Goal: Information Seeking & Learning: Check status

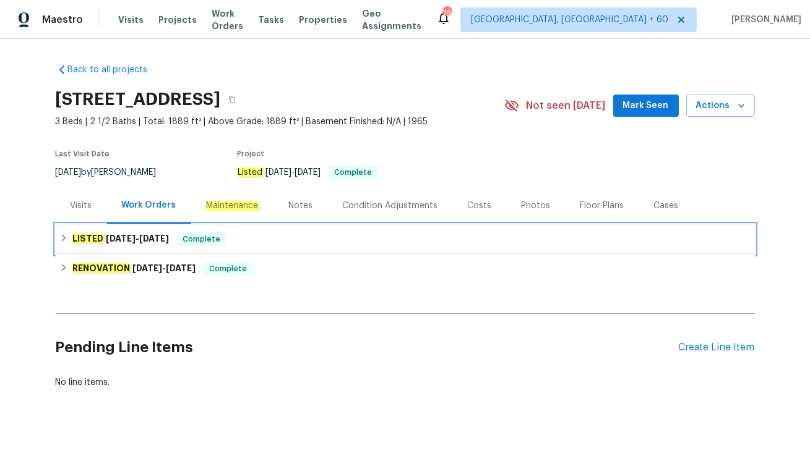
click at [186, 243] on span "Complete" at bounding box center [202, 239] width 48 height 12
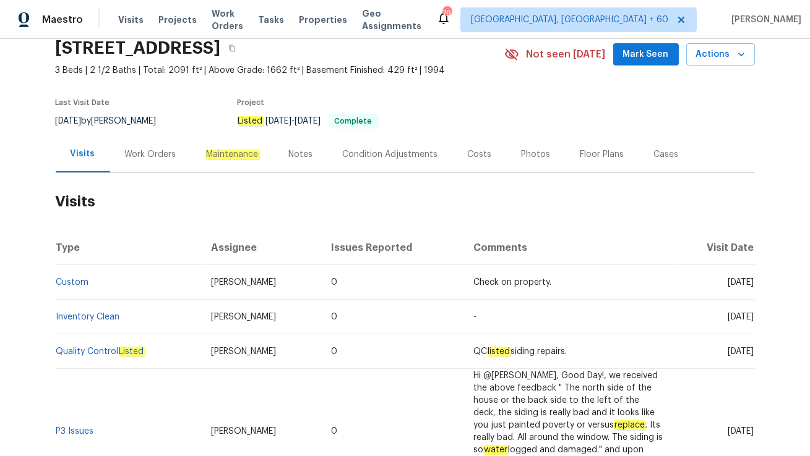
scroll to position [52, 0]
click at [74, 280] on link "Custom" at bounding box center [72, 282] width 33 height 9
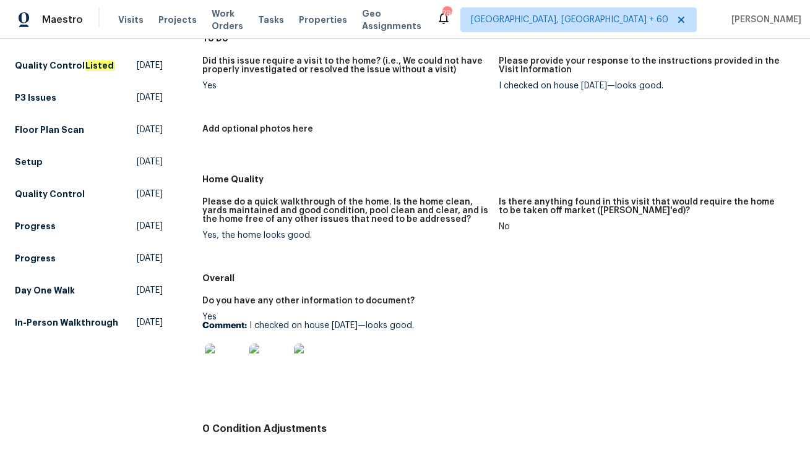
scroll to position [178, 0]
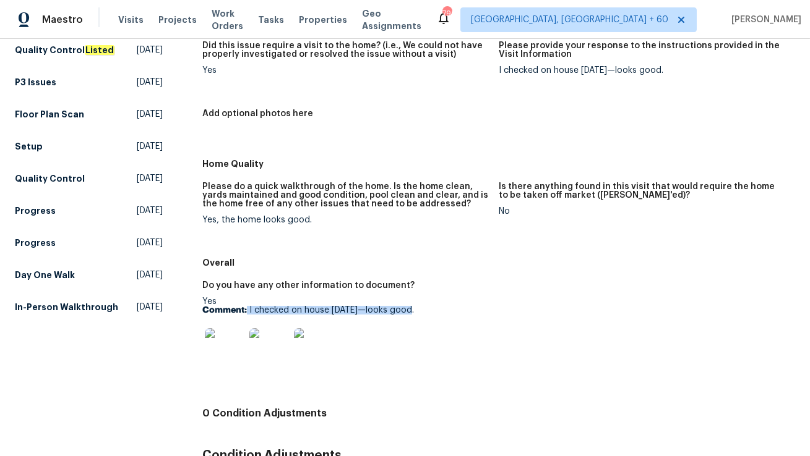
drag, startPoint x: 247, startPoint y: 312, endPoint x: 497, endPoint y: 314, distance: 249.9
click at [497, 314] on figure "Do you have any other information to document? Yes Comment: I checked on house …" at bounding box center [350, 338] width 296 height 114
copy p "I checked on house today—looks good."
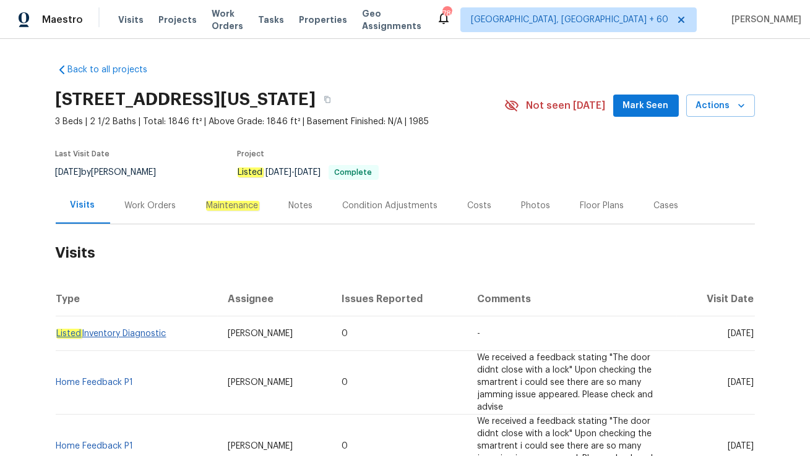
drag, startPoint x: 169, startPoint y: 332, endPoint x: 58, endPoint y: 332, distance: 111.3
click at [58, 332] on td "Listed Inventory Diagnostic" at bounding box center [137, 334] width 162 height 35
copy link "Listed Inventory Diagnostic"
click at [124, 333] on link "Listed Inventory Diagnostic" at bounding box center [111, 334] width 110 height 9
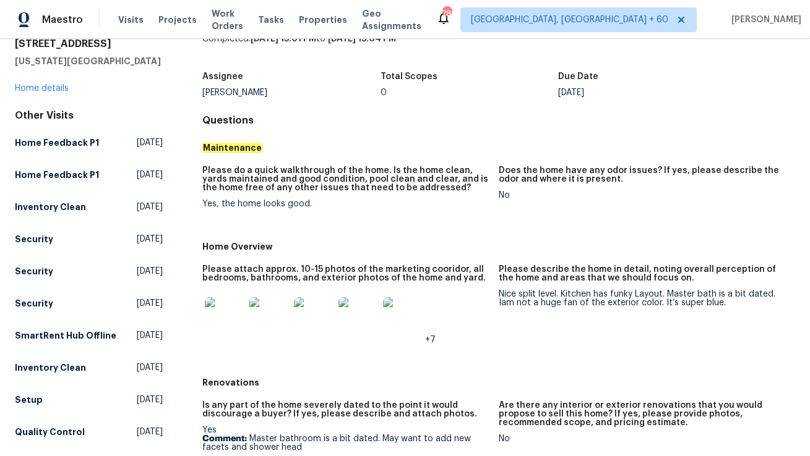
scroll to position [64, 0]
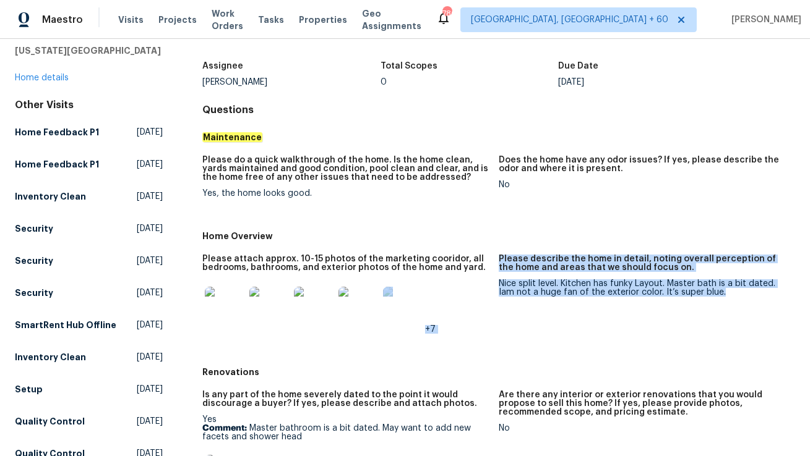
drag, startPoint x: 497, startPoint y: 283, endPoint x: 737, endPoint y: 301, distance: 240.0
click at [737, 301] on div "Please attach approx. 10-15 photos of the marketing cooridor, all bedrooms, bat…" at bounding box center [498, 304] width 593 height 114
click at [737, 301] on figure "Please describe the home in detail, noting overall perception of the home and a…" at bounding box center [647, 304] width 296 height 99
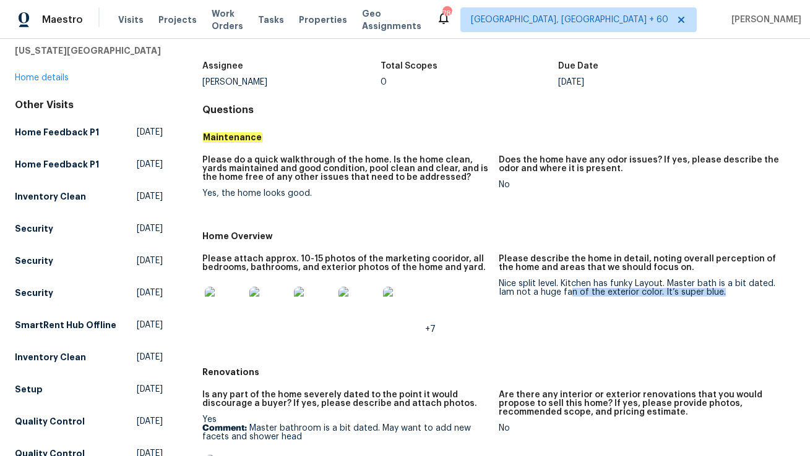
drag, startPoint x: 721, startPoint y: 294, endPoint x: 570, endPoint y: 295, distance: 150.9
click at [570, 295] on div "Nice split level. Kitchen has funky Layout. Master bath is a bit dated. Iam not…" at bounding box center [642, 288] width 286 height 17
click at [494, 348] on figure "Please attach approx. 10-15 photos of the marketing cooridor, all bedrooms, bat…" at bounding box center [350, 304] width 296 height 99
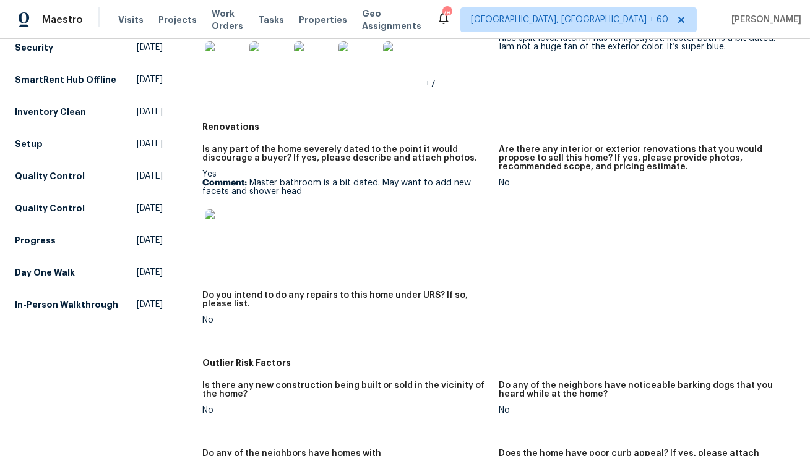
scroll to position [0, 0]
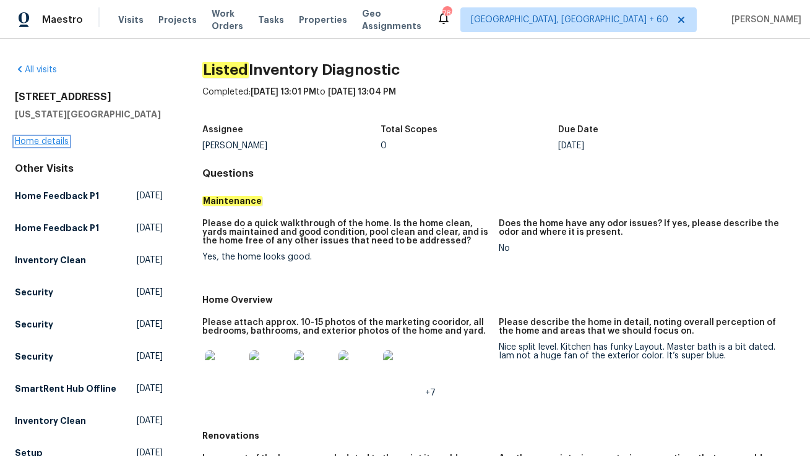
click at [40, 142] on link "Home details" at bounding box center [42, 141] width 54 height 9
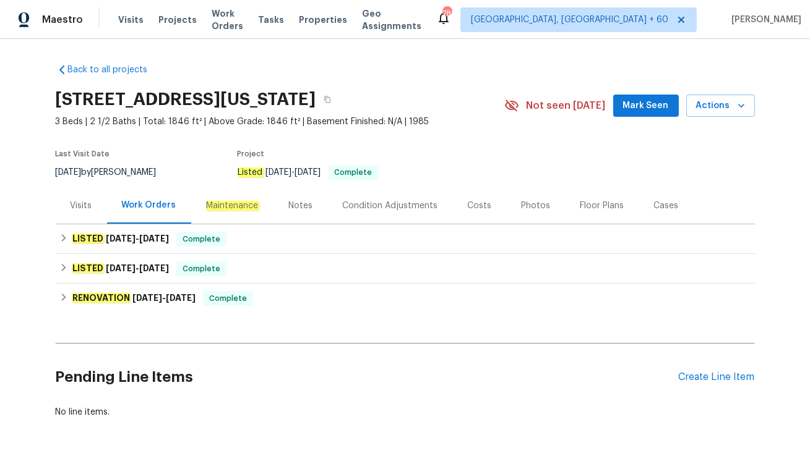
click at [85, 207] on div "Visits" at bounding box center [82, 206] width 22 height 12
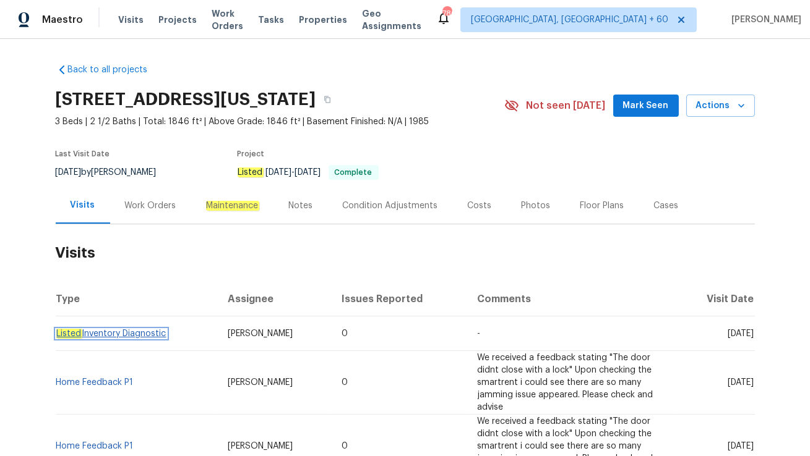
click at [111, 332] on link "Listed Inventory Diagnostic" at bounding box center [111, 334] width 110 height 9
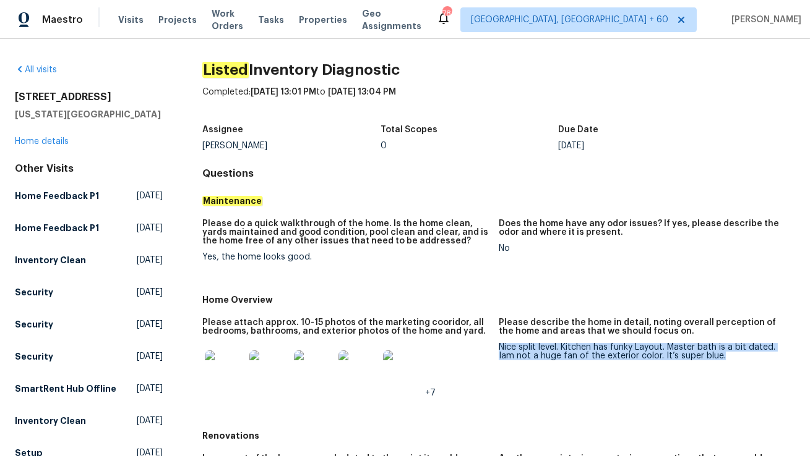
drag, startPoint x: 500, startPoint y: 346, endPoint x: 745, endPoint y: 358, distance: 245.2
click at [745, 358] on div "Nice split level. Kitchen has funky Layout. Master bath is a bit dated. Iam not…" at bounding box center [642, 351] width 286 height 17
click at [632, 349] on div "Nice split level. Kitchen has funky Layout. Master bath is a bit dated. Iam not…" at bounding box center [642, 351] width 286 height 17
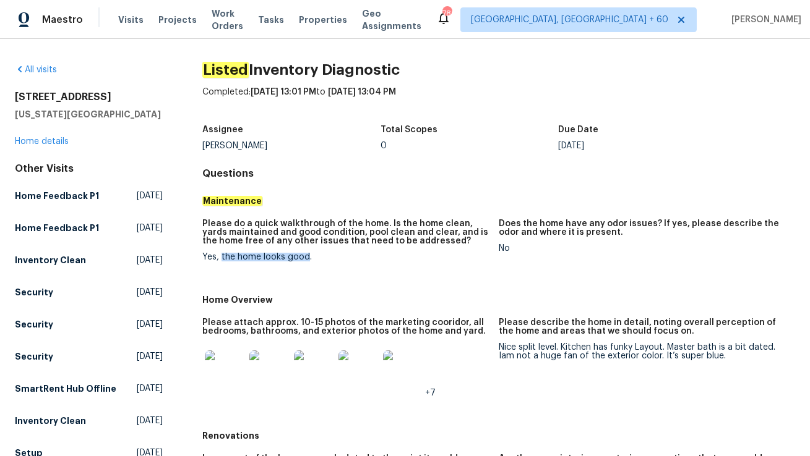
drag, startPoint x: 221, startPoint y: 257, endPoint x: 306, endPoint y: 257, distance: 84.7
click at [306, 257] on div "Yes, the home looks good." at bounding box center [345, 257] width 286 height 9
copy div "the home looks good"
drag, startPoint x: 499, startPoint y: 345, endPoint x: 561, endPoint y: 346, distance: 61.9
click at [561, 346] on div "Nice split level. Kitchen has funky Layout. Master bath is a bit dated. Iam not…" at bounding box center [642, 351] width 286 height 17
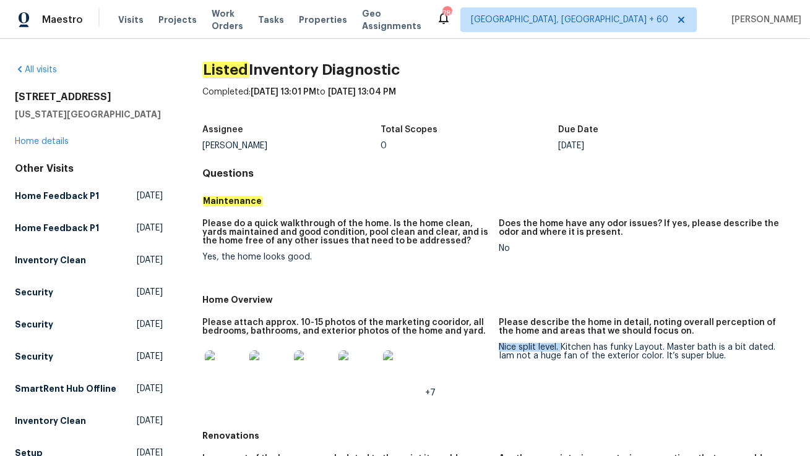
copy div "Nice split level."
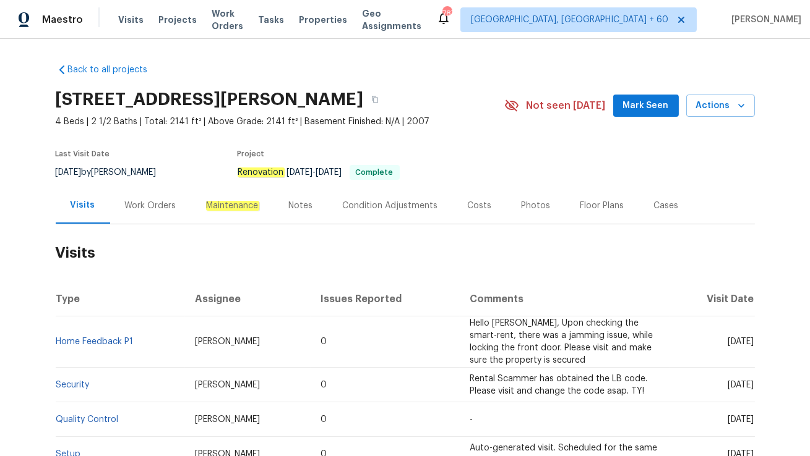
scroll to position [92, 0]
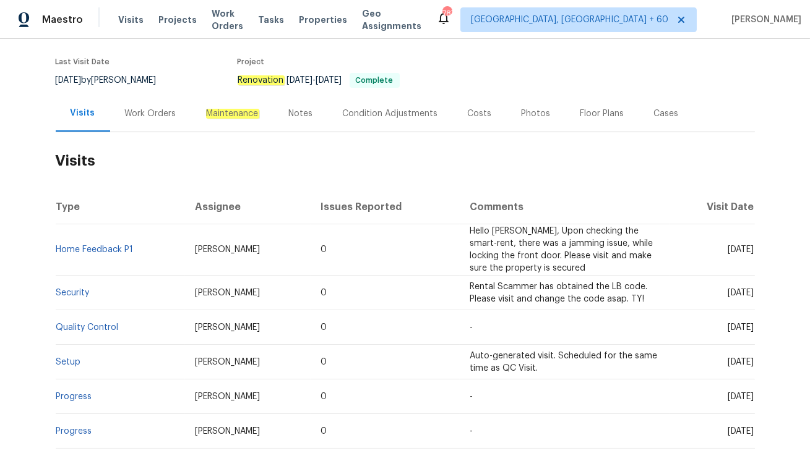
click at [145, 121] on div "Work Orders" at bounding box center [150, 113] width 81 height 36
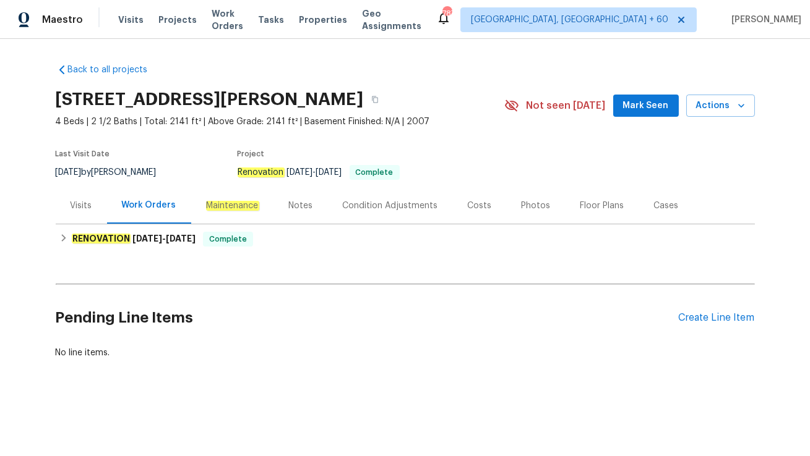
click at [90, 205] on div "Visits" at bounding box center [82, 206] width 22 height 12
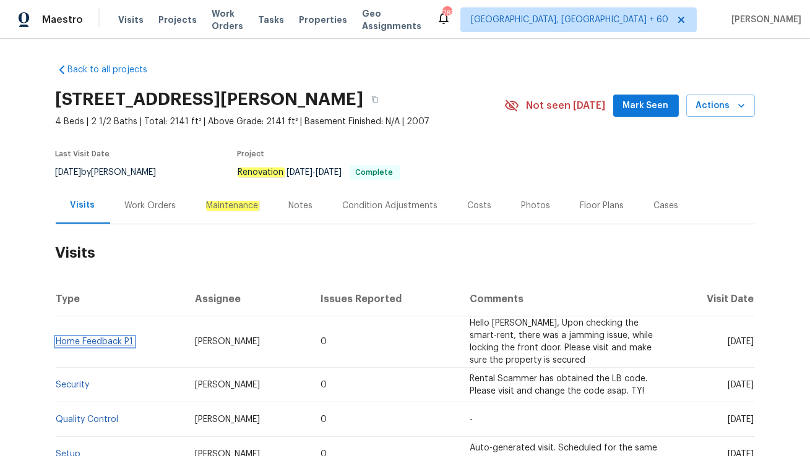
click at [99, 339] on link "Home Feedback P1" at bounding box center [94, 342] width 77 height 9
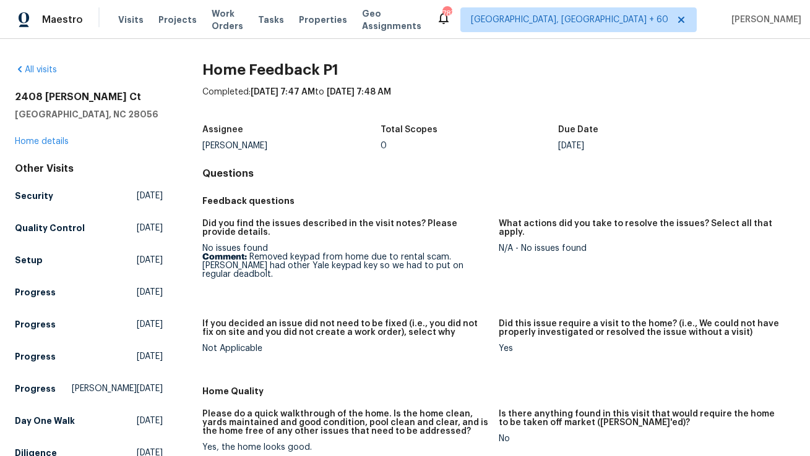
click at [239, 361] on figure "If you decided an issue did not need to be fixed (i.e., you did not fix on site…" at bounding box center [350, 346] width 296 height 53
click at [49, 140] on link "Home details" at bounding box center [42, 141] width 54 height 9
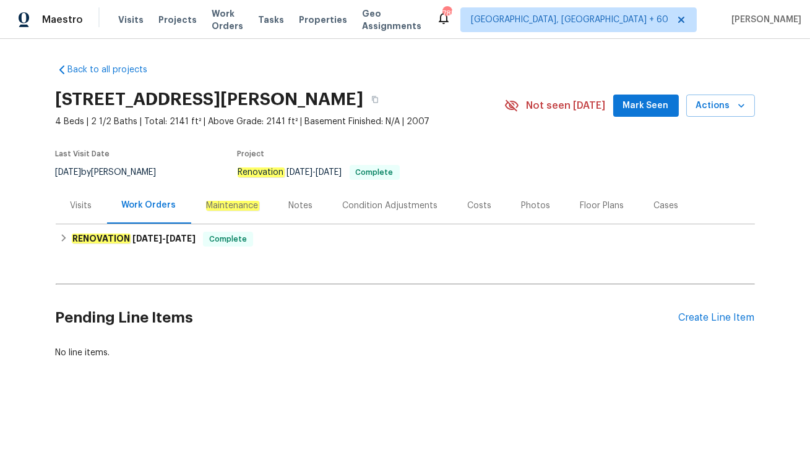
click at [85, 208] on div "Visits" at bounding box center [82, 206] width 22 height 12
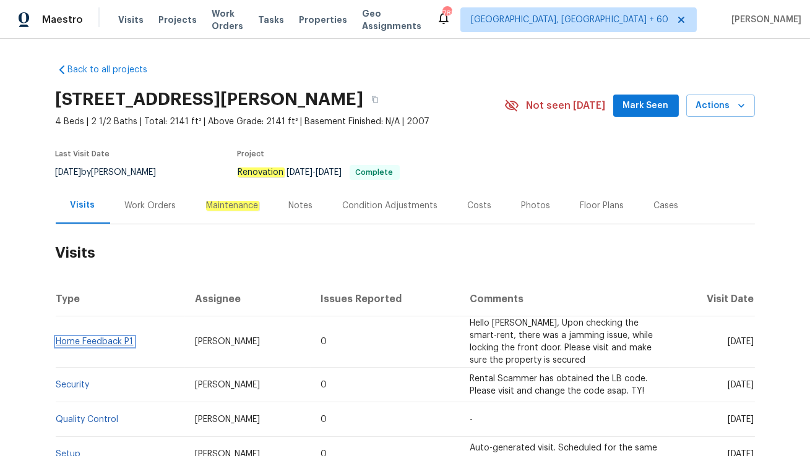
click at [113, 340] on link "Home Feedback P1" at bounding box center [94, 342] width 77 height 9
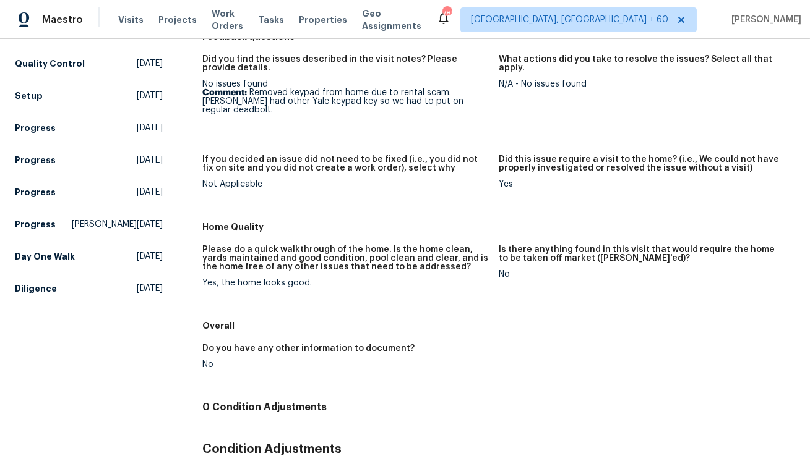
scroll to position [167, 0]
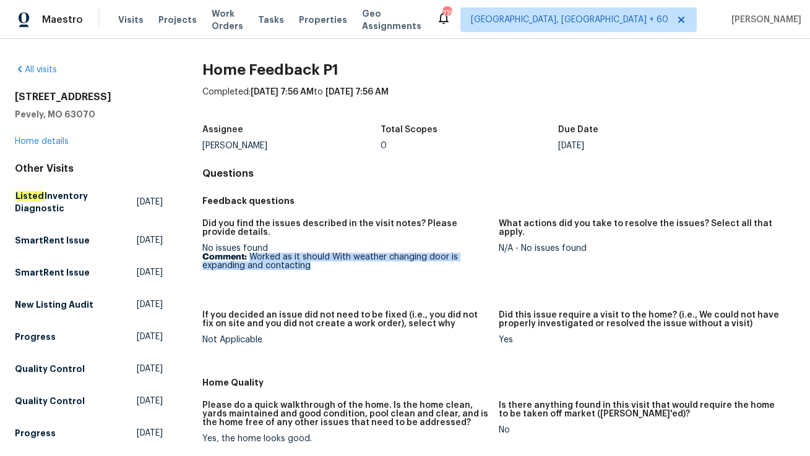
drag, startPoint x: 249, startPoint y: 257, endPoint x: 327, endPoint y: 270, distance: 79.7
click at [327, 270] on p "Comment: Worked as it should With weather changing door is expanding and contac…" at bounding box center [345, 261] width 286 height 17
copy p "Worked as it should With weather changing door is expanding and contacting"
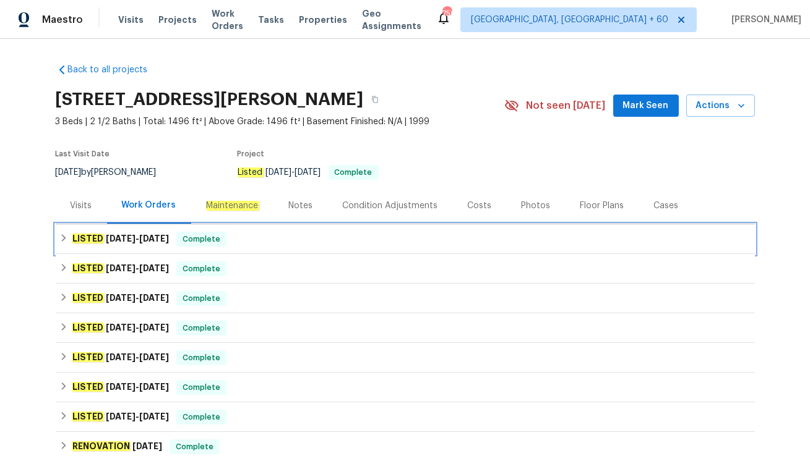
click at [250, 244] on div "LISTED [DATE] - [DATE] Complete" at bounding box center [404, 239] width 691 height 15
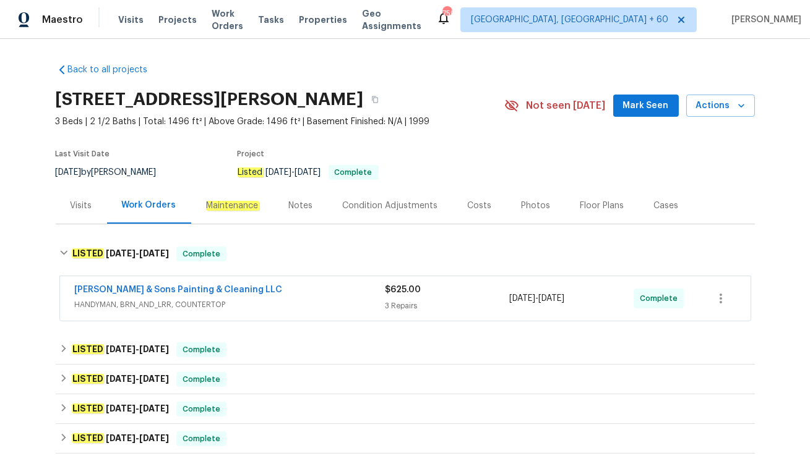
click at [263, 290] on div "[PERSON_NAME] & Sons Painting & Cleaning LLC" at bounding box center [230, 291] width 310 height 15
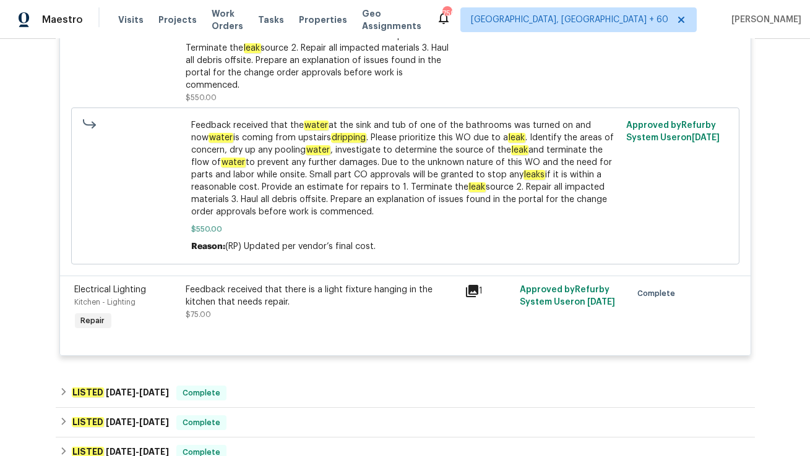
scroll to position [523, 0]
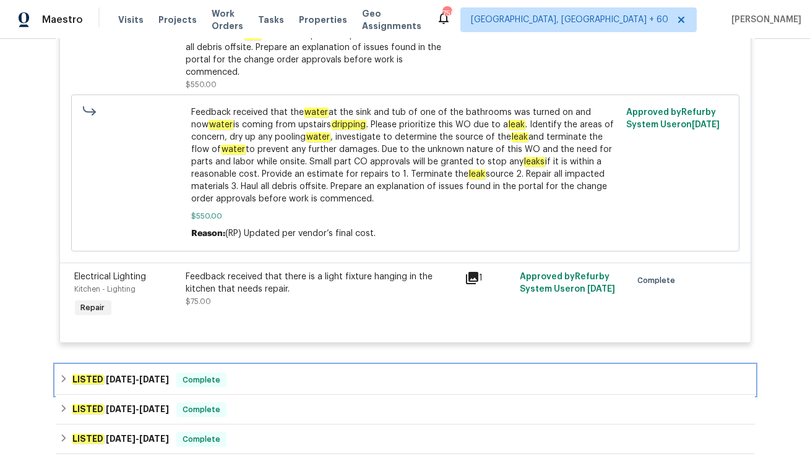
click at [252, 373] on div "LISTED [DATE] - [DATE] Complete" at bounding box center [404, 380] width 691 height 15
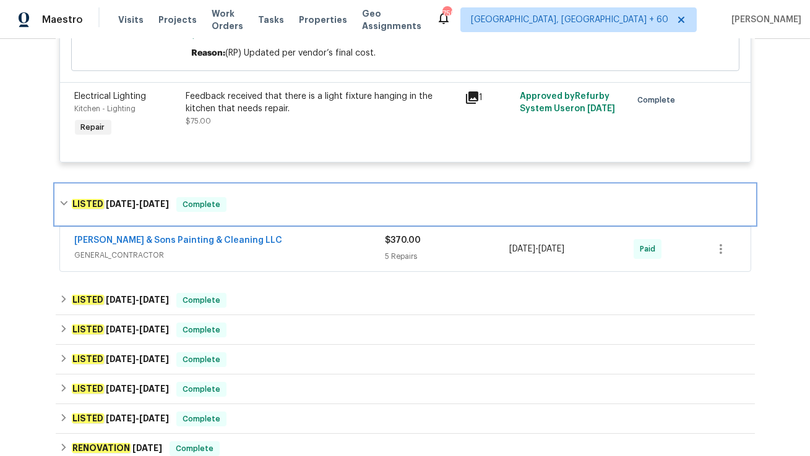
scroll to position [711, 0]
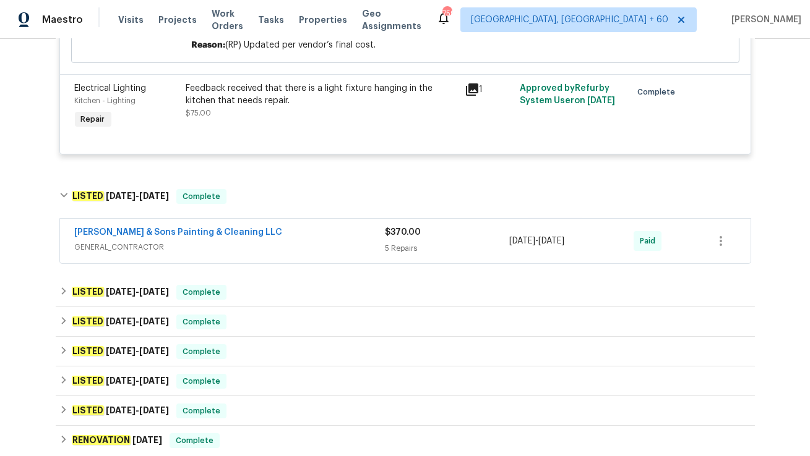
click at [264, 241] on span "GENERAL_CONTRACTOR" at bounding box center [230, 247] width 310 height 12
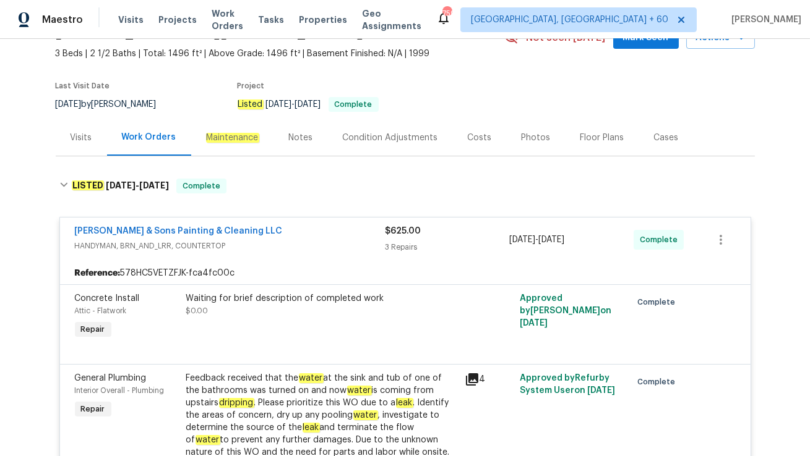
scroll to position [0, 0]
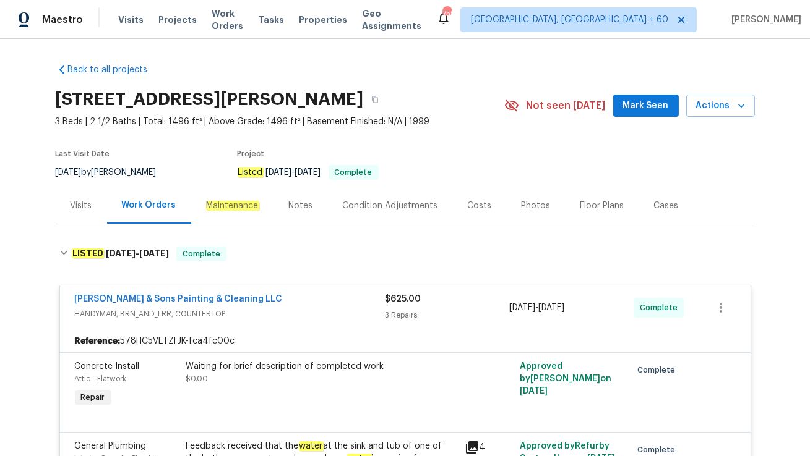
click at [90, 213] on div "Visits" at bounding box center [81, 205] width 51 height 36
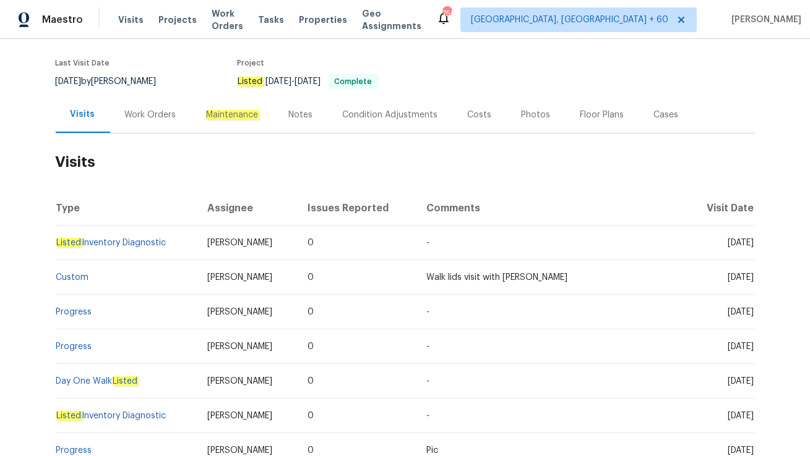
scroll to position [106, 0]
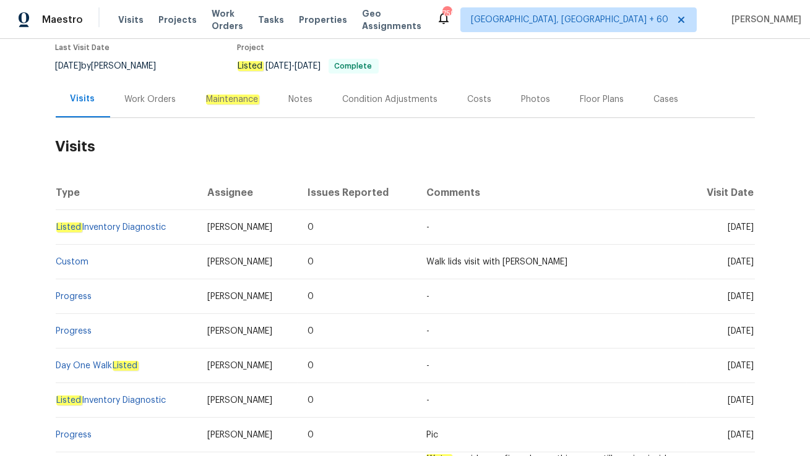
click at [160, 100] on div "Work Orders" at bounding box center [150, 99] width 51 height 12
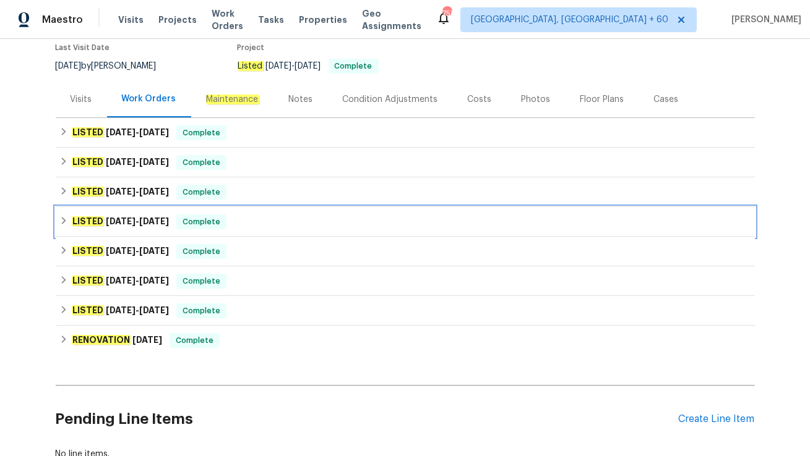
click at [182, 210] on div "LISTED 6/18/25 - 6/27/25 Complete" at bounding box center [405, 222] width 699 height 30
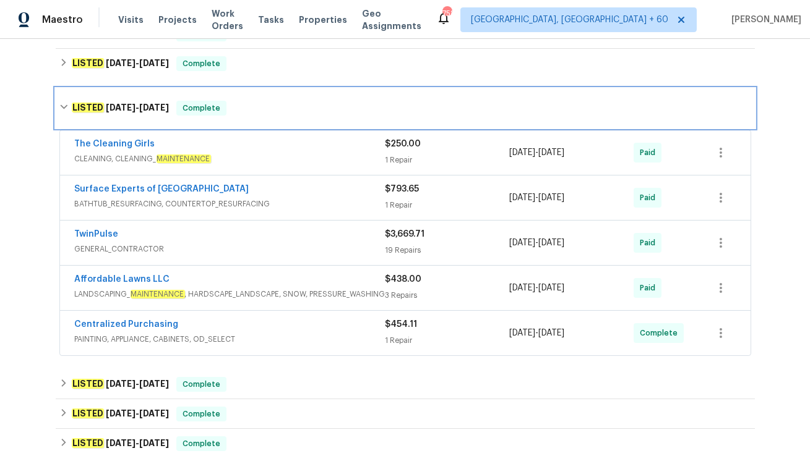
scroll to position [236, 0]
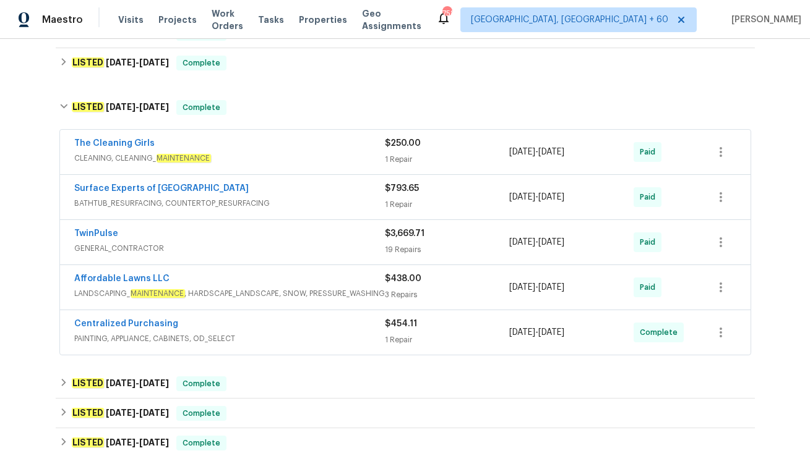
click at [253, 333] on span "PAINTING, APPLIANCE, CABINETS, OD_SELECT" at bounding box center [230, 339] width 310 height 12
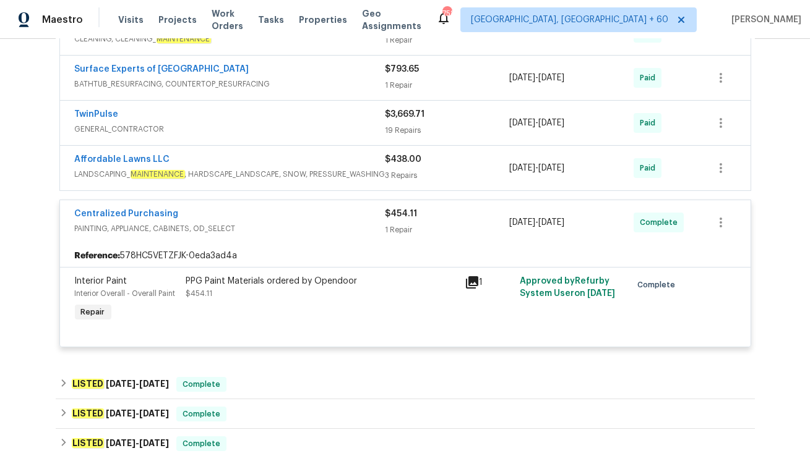
scroll to position [356, 0]
click at [471, 280] on icon at bounding box center [472, 282] width 12 height 12
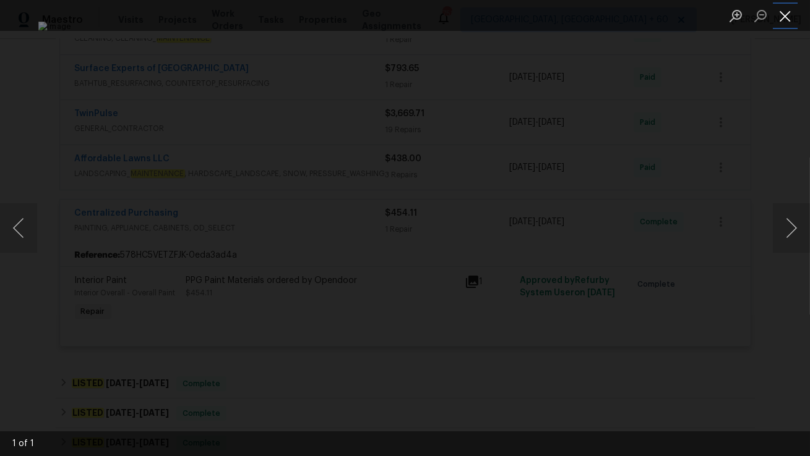
click at [789, 12] on button "Close lightbox" at bounding box center [785, 16] width 25 height 22
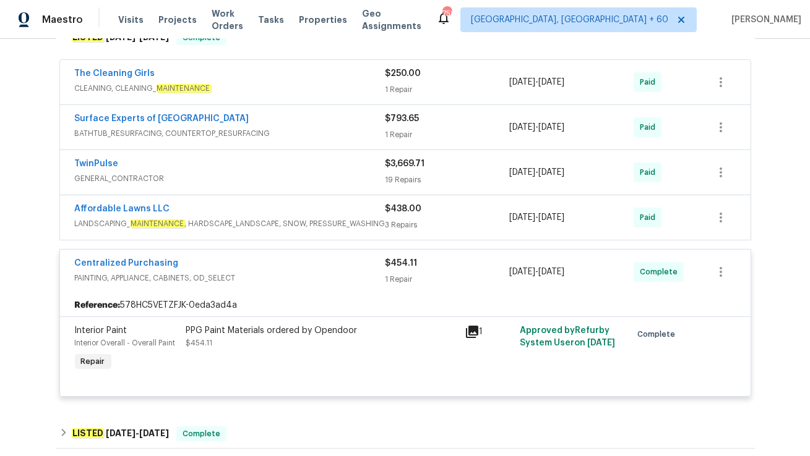
scroll to position [292, 0]
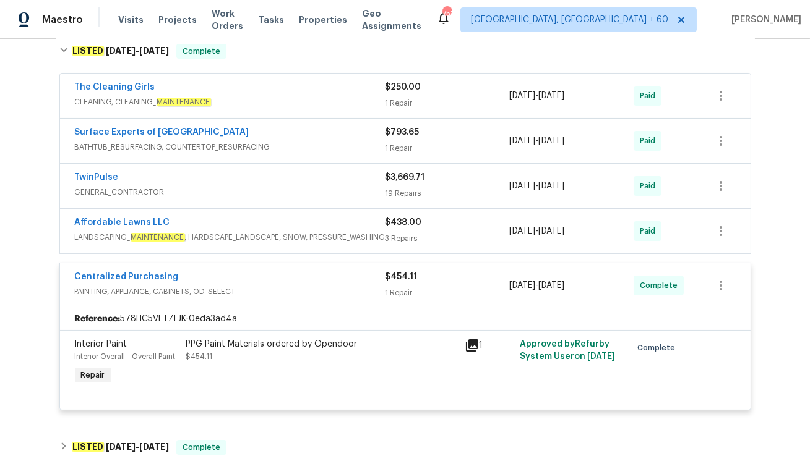
click at [209, 216] on div "Affordable Lawns LLC" at bounding box center [230, 223] width 310 height 15
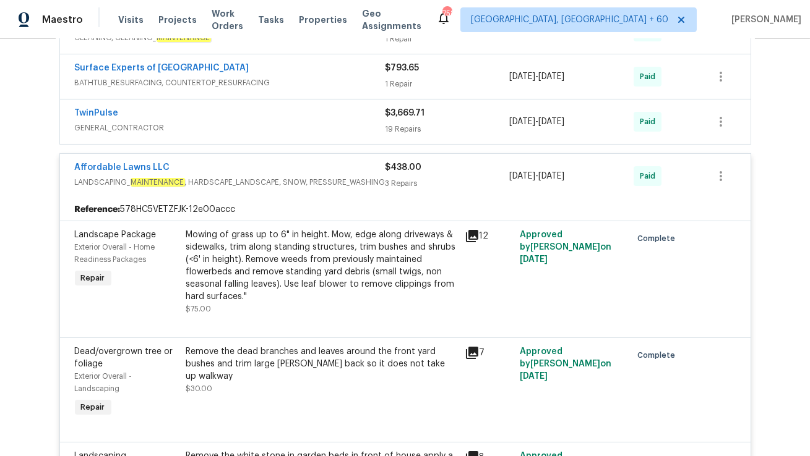
scroll to position [272, 0]
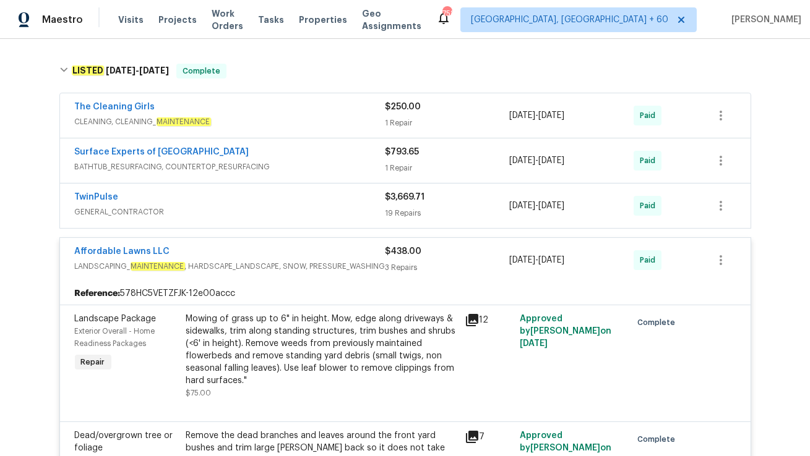
click at [221, 195] on div "TwinPulse" at bounding box center [230, 198] width 310 height 15
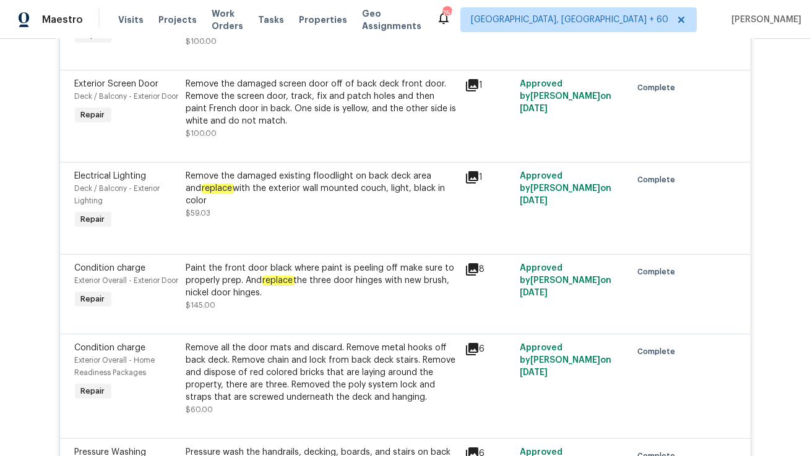
scroll to position [0, 0]
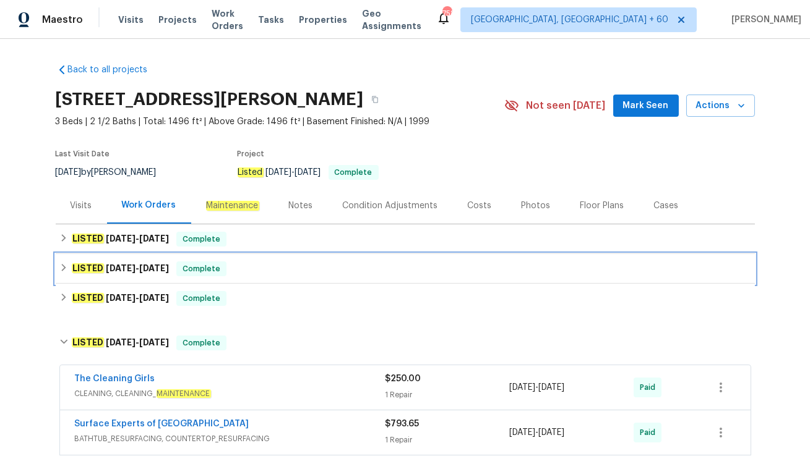
click at [247, 268] on div "LISTED 7/31/25 - 8/22/25 Complete" at bounding box center [404, 269] width 691 height 15
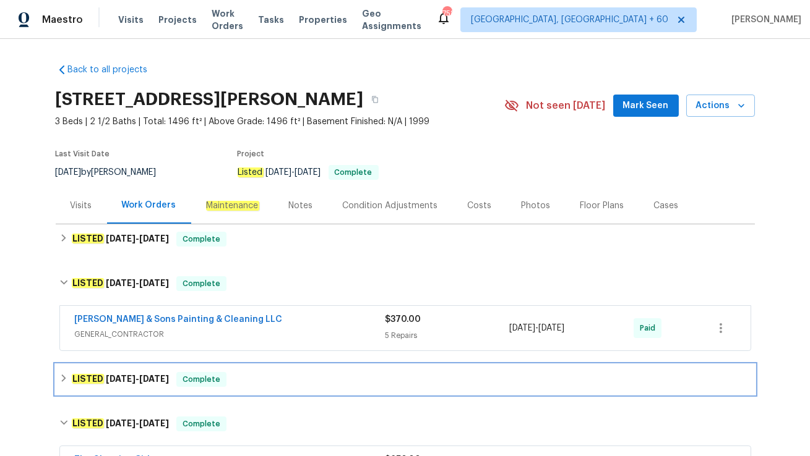
click at [227, 385] on div "LISTED 7/31/25 - 8/7/25 Complete" at bounding box center [404, 379] width 691 height 15
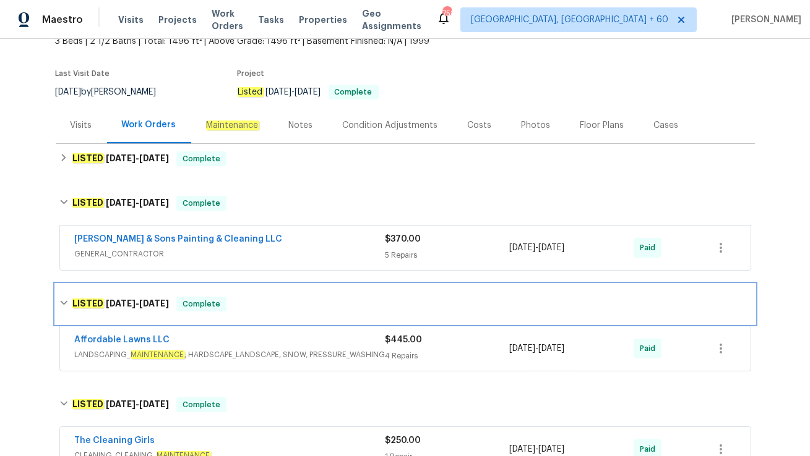
scroll to position [107, 0]
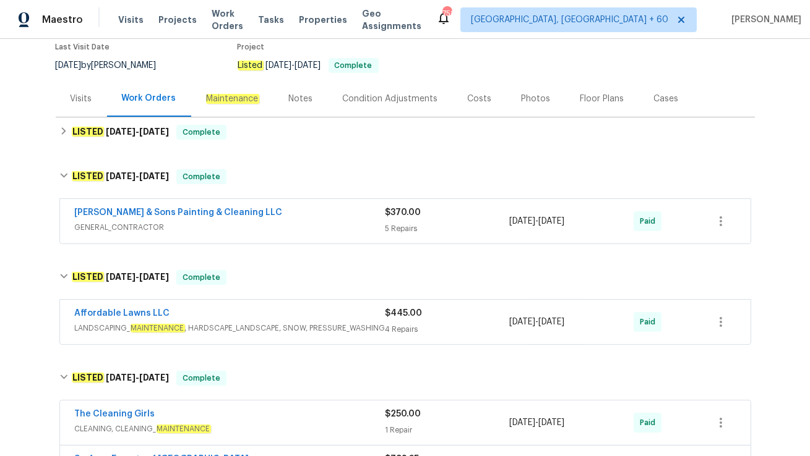
click at [210, 312] on div "Affordable Lawns LLC" at bounding box center [230, 314] width 310 height 15
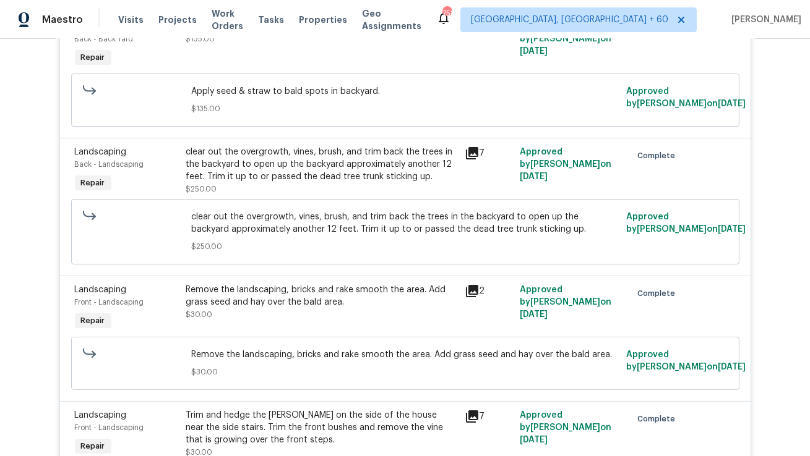
scroll to position [0, 0]
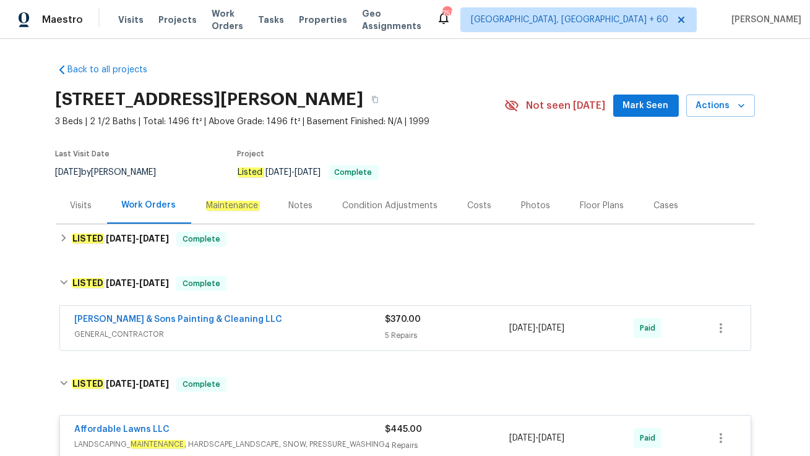
click at [244, 331] on span "GENERAL_CONTRACTOR" at bounding box center [230, 334] width 310 height 12
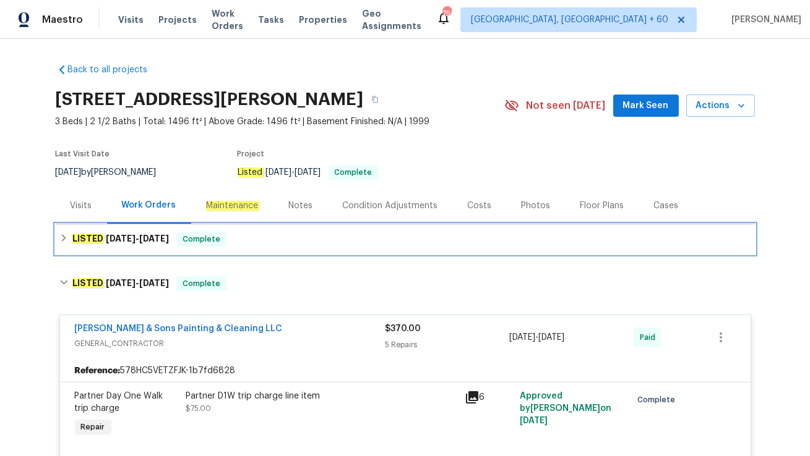
click at [254, 254] on div "LISTED 8/26/25 - 8/28/25 Complete" at bounding box center [405, 240] width 699 height 30
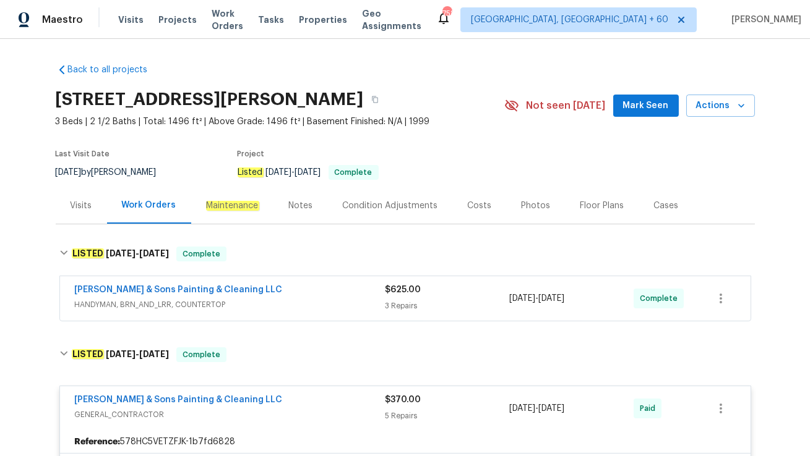
click at [260, 304] on span "HANDYMAN, BRN_AND_LRR, COUNTERTOP" at bounding box center [230, 305] width 310 height 12
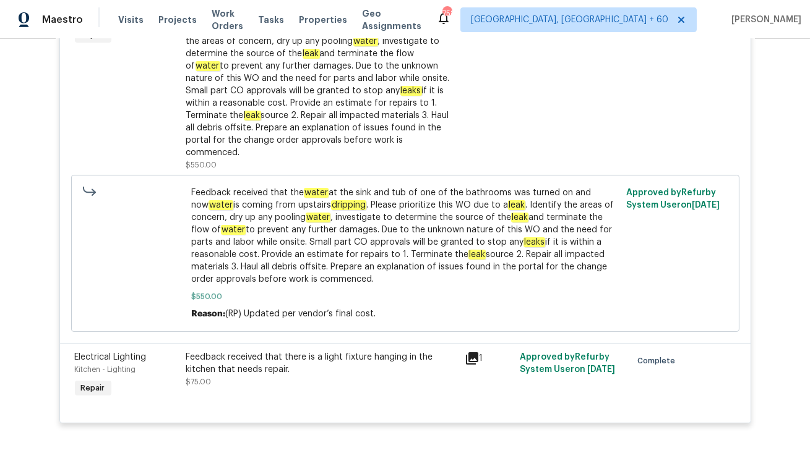
scroll to position [447, 0]
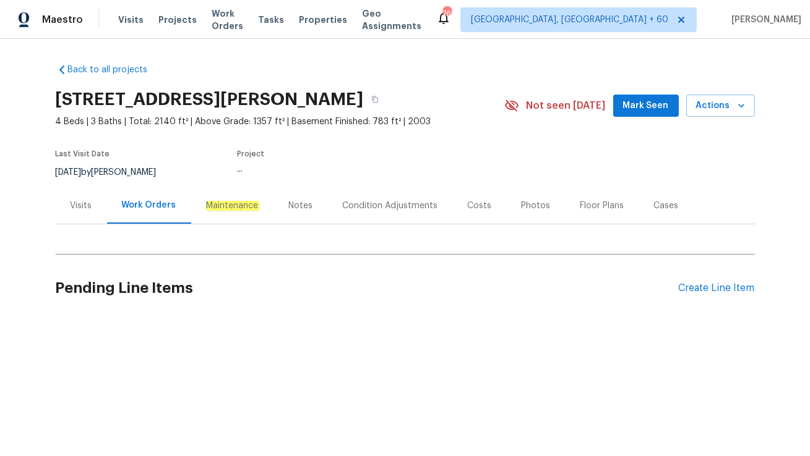
click at [85, 210] on div "Visits" at bounding box center [82, 206] width 22 height 12
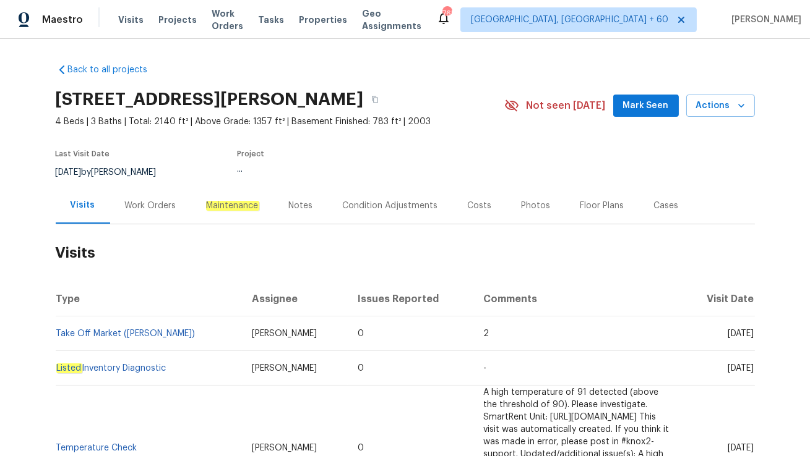
click at [144, 211] on div "Work Orders" at bounding box center [150, 206] width 51 height 12
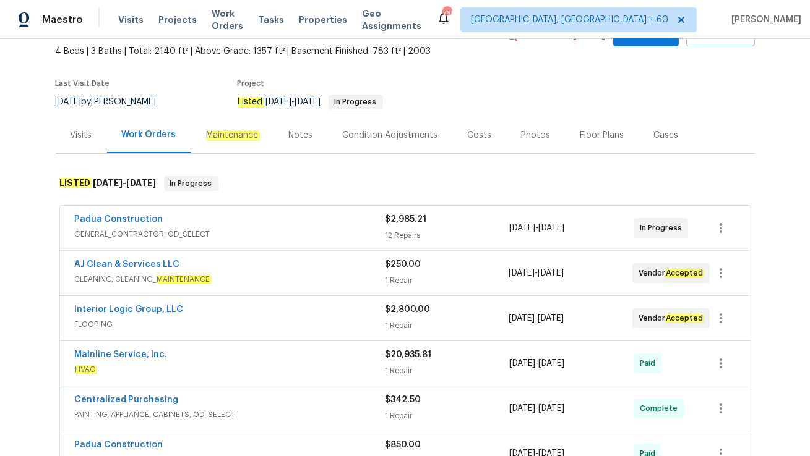
scroll to position [71, 0]
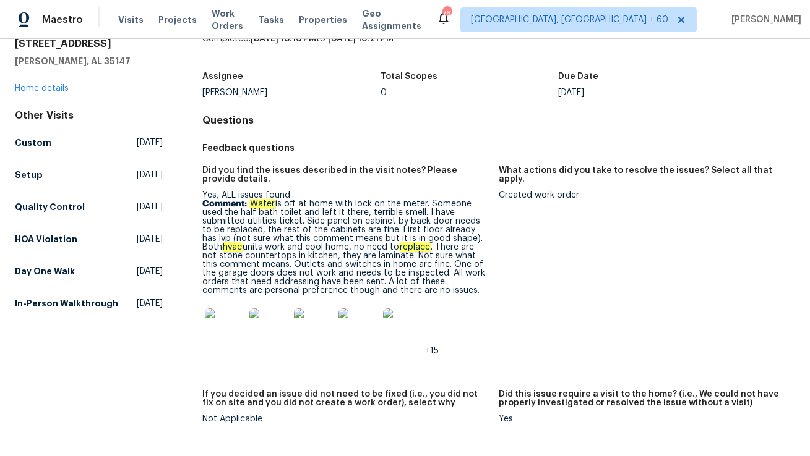
scroll to position [88, 0]
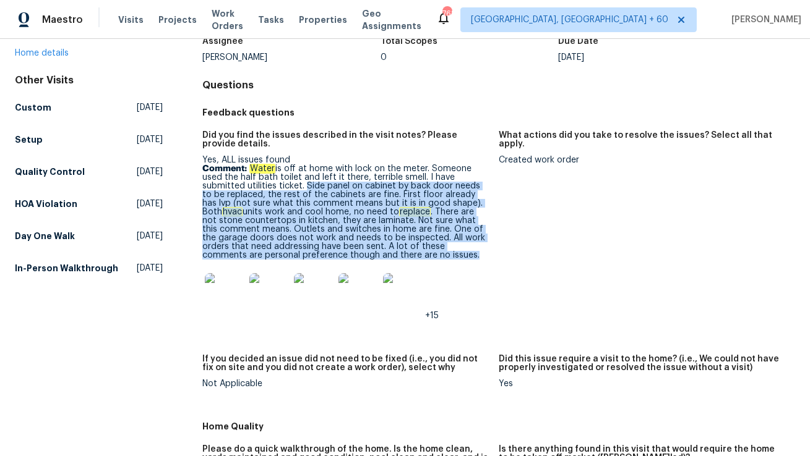
drag, startPoint x: 303, startPoint y: 186, endPoint x: 432, endPoint y: 259, distance: 148.4
click at [432, 259] on p "Comment: Water is off at home with lock on the meter. Someone used the half bat…" at bounding box center [345, 212] width 286 height 95
copy p "Side panel on cabinet by back door needs to be replaced, the rest of the cabine…"
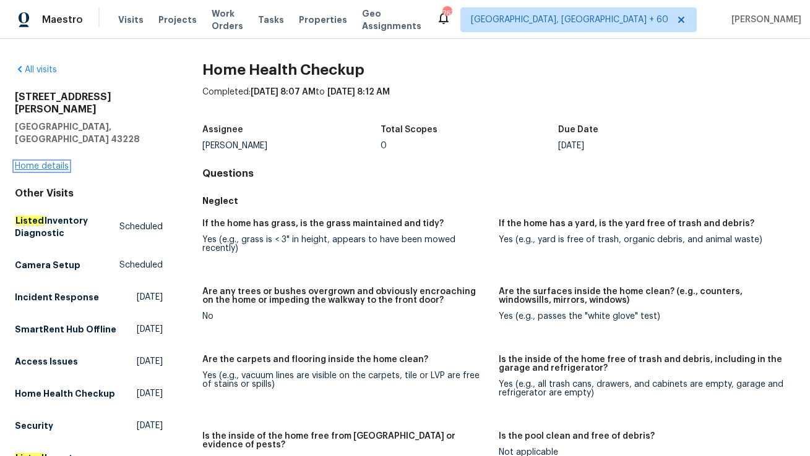
click at [41, 162] on link "Home details" at bounding box center [42, 166] width 54 height 9
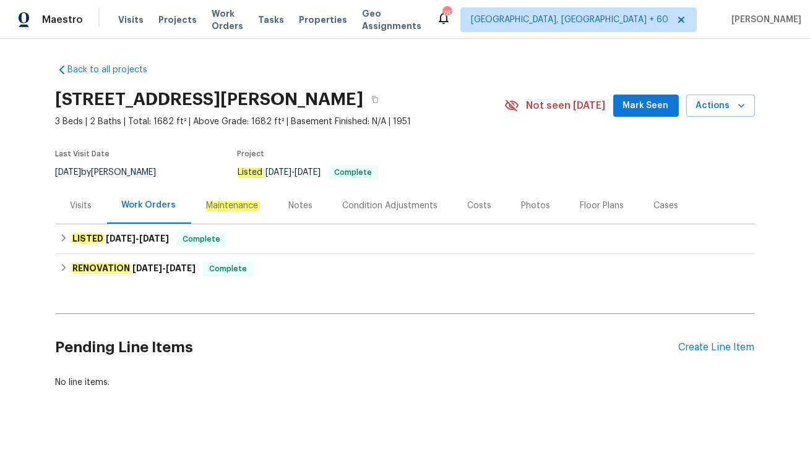
click at [83, 205] on div "Visits" at bounding box center [82, 206] width 22 height 12
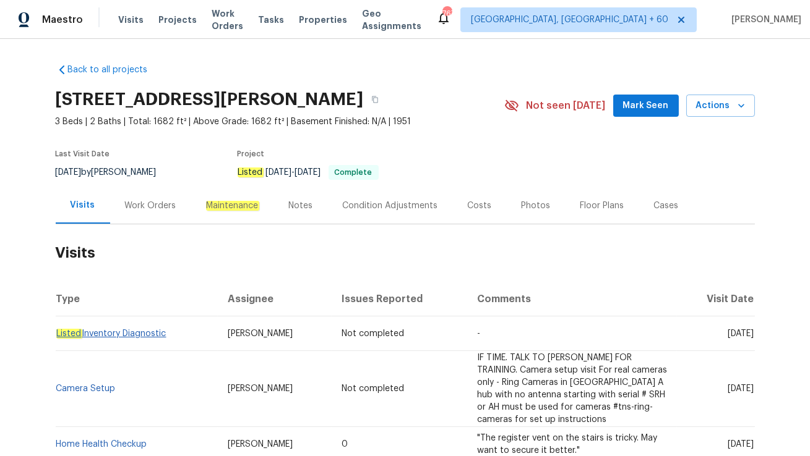
drag, startPoint x: 171, startPoint y: 333, endPoint x: 56, endPoint y: 335, distance: 114.4
click at [56, 335] on td "Listed Inventory Diagnostic" at bounding box center [137, 334] width 162 height 35
copy link "Listed Inventory Diagnostic"
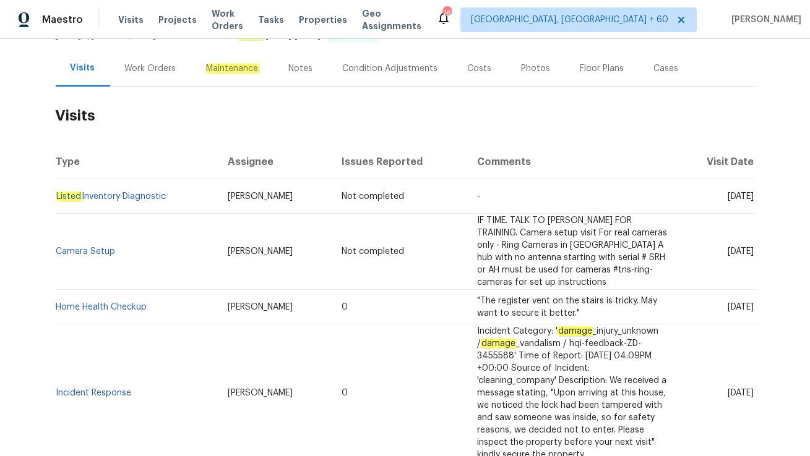
click at [332, 298] on td "0" at bounding box center [399, 307] width 135 height 35
drag, startPoint x: 152, startPoint y: 278, endPoint x: 58, endPoint y: 280, distance: 94.0
click at [58, 290] on td "Home Health Checkup" at bounding box center [137, 307] width 162 height 35
copy link "Home Health Checkup"
click at [381, 290] on td "0" at bounding box center [399, 307] width 135 height 35
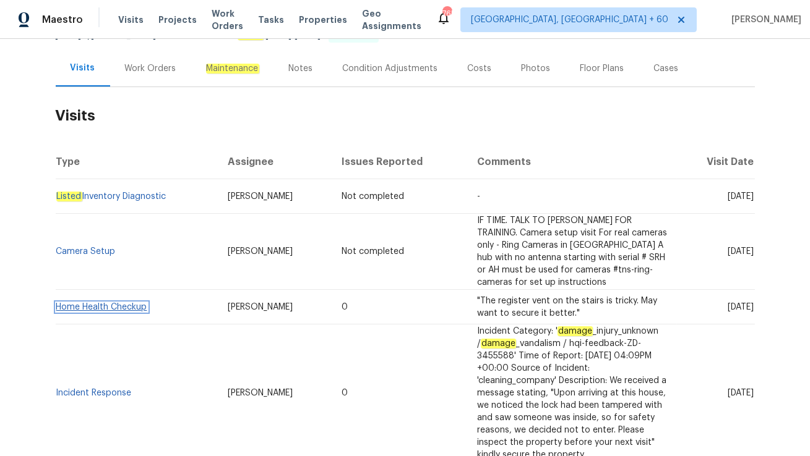
click at [113, 303] on link "Home Health Checkup" at bounding box center [101, 307] width 91 height 9
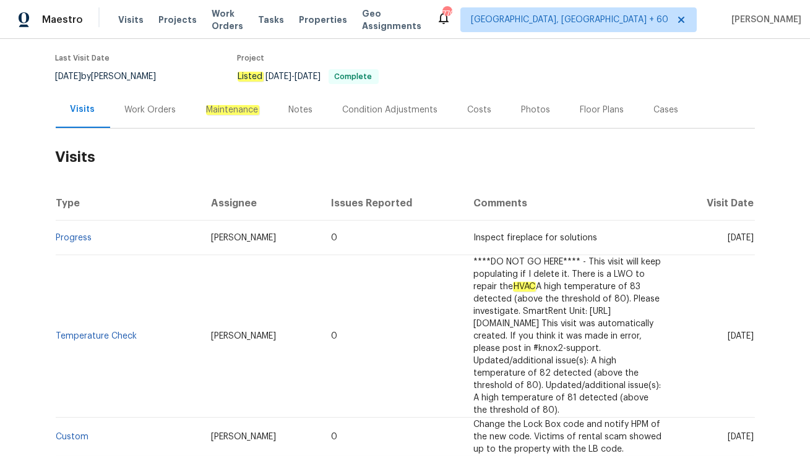
scroll to position [96, 0]
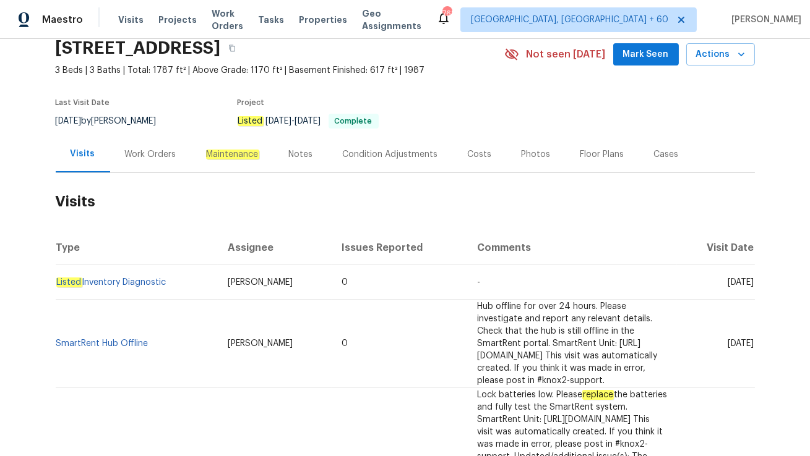
scroll to position [52, 0]
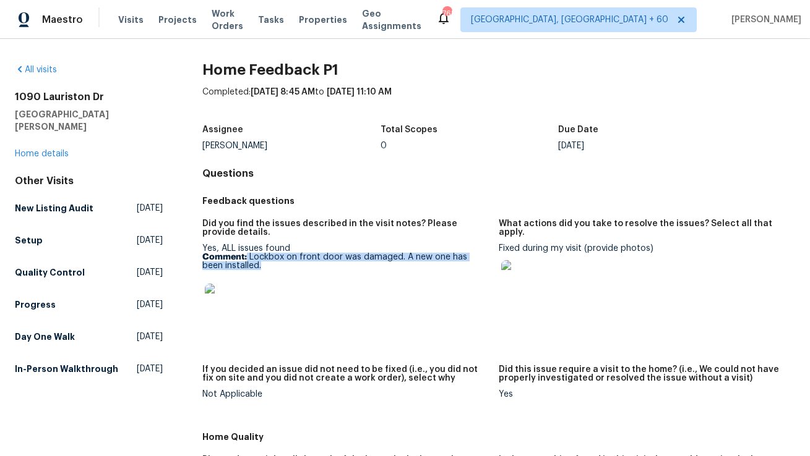
drag, startPoint x: 247, startPoint y: 258, endPoint x: 259, endPoint y: 263, distance: 13.3
click at [259, 263] on p "Comment: Lockbox on front door was damaged. A new one has been installed." at bounding box center [345, 261] width 286 height 17
copy p "Lockbox on front door was damaged. A new one has been installed."
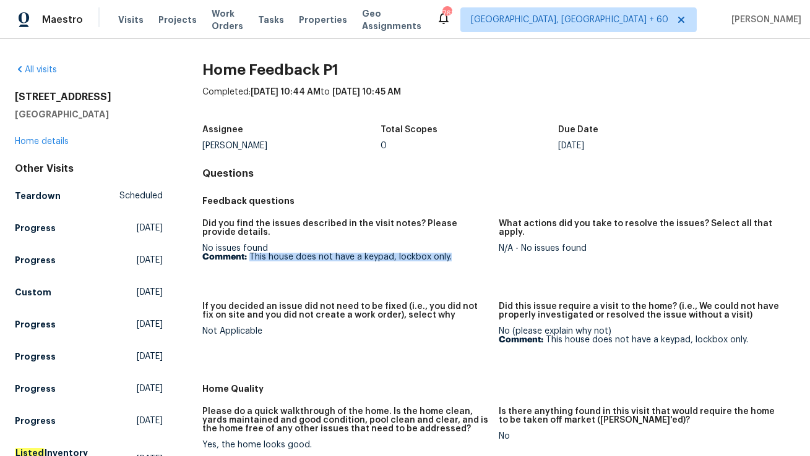
drag, startPoint x: 249, startPoint y: 259, endPoint x: 458, endPoint y: 260, distance: 209.7
click at [458, 260] on p "Comment: This house does not have a keypad, lockbox only." at bounding box center [345, 257] width 286 height 9
copy p "This house does not have a keypad, lockbox only."
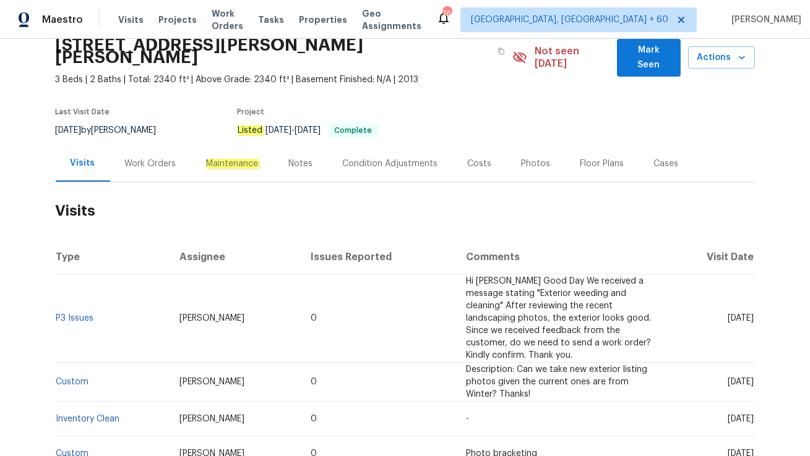
scroll to position [55, 0]
click at [161, 157] on div "Work Orders" at bounding box center [150, 163] width 51 height 12
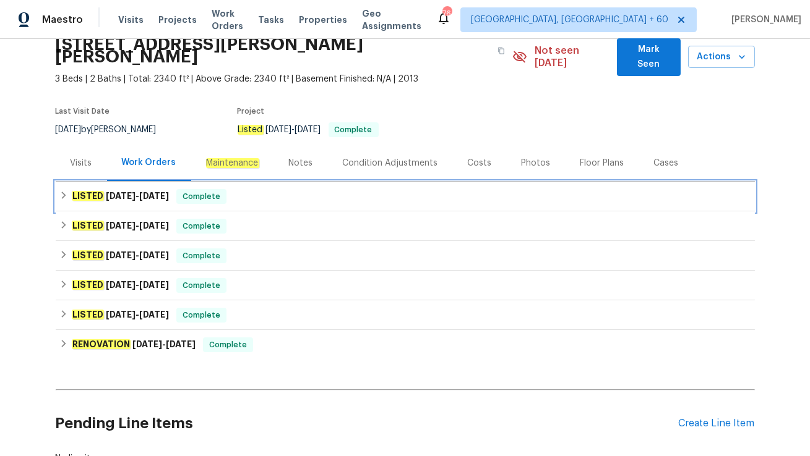
click at [199, 191] on span "Complete" at bounding box center [202, 197] width 48 height 12
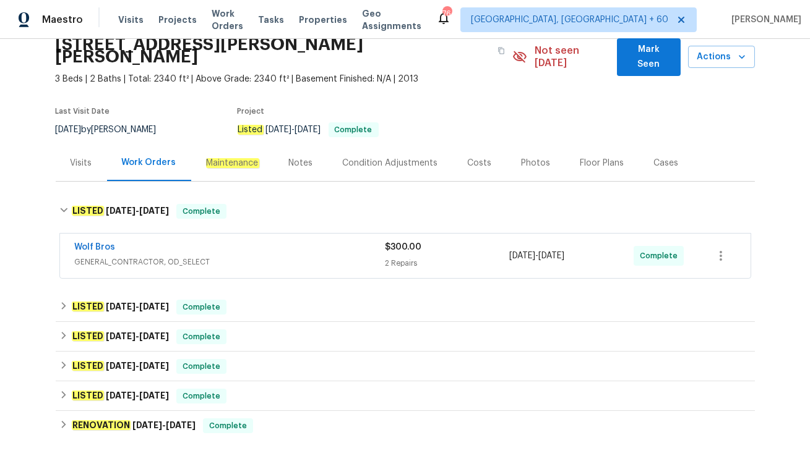
click at [207, 241] on div "Wolf Bros" at bounding box center [230, 248] width 310 height 15
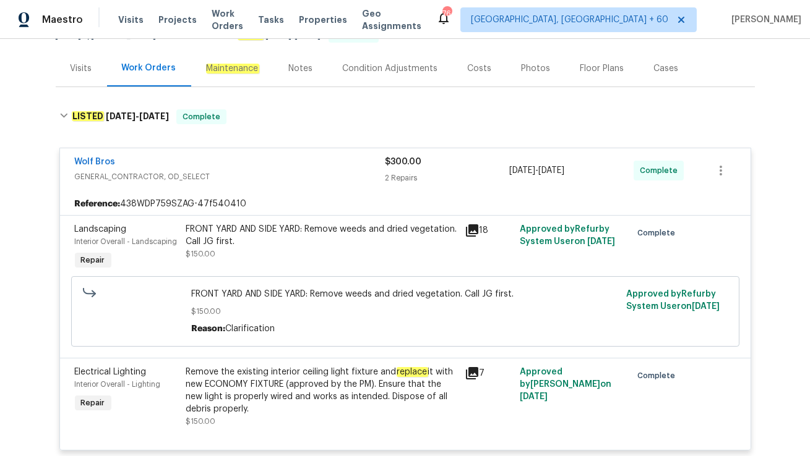
scroll to position [151, 0]
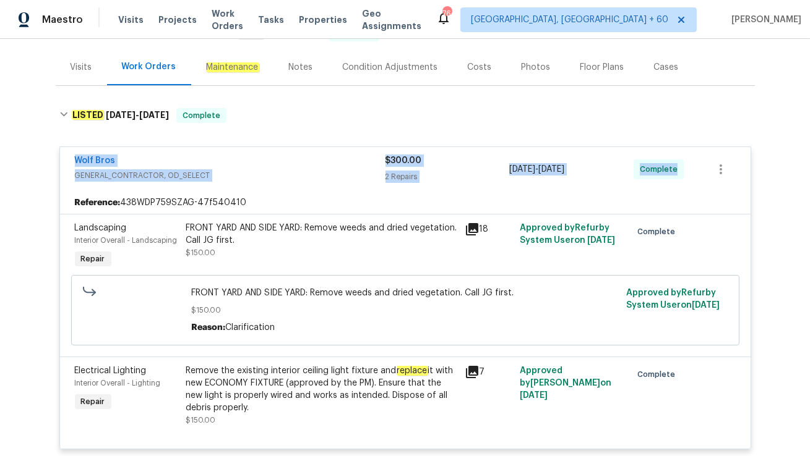
drag, startPoint x: 69, startPoint y: 143, endPoint x: 683, endPoint y: 158, distance: 614.3
click at [683, 158] on div "Wolf Bros GENERAL_CONTRACTOR, OD_SELECT $300.00 2 Repairs 8/27/2025 - 8/29/2025…" at bounding box center [405, 169] width 690 height 45
copy div "Wolf Bros GENERAL_CONTRACTOR, OD_SELECT $300.00 2 Repairs 8/27/2025 - 8/29/2025…"
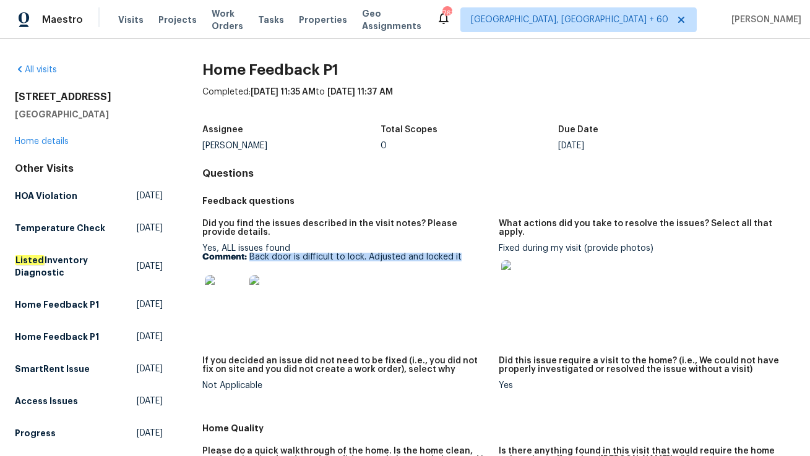
drag, startPoint x: 250, startPoint y: 258, endPoint x: 464, endPoint y: 261, distance: 214.0
click at [464, 261] on p "Comment: Back door is difficult to lock. Adjusted and locked it" at bounding box center [345, 257] width 286 height 9
copy p "Back door is difficult to lock. Adjusted and locked it"
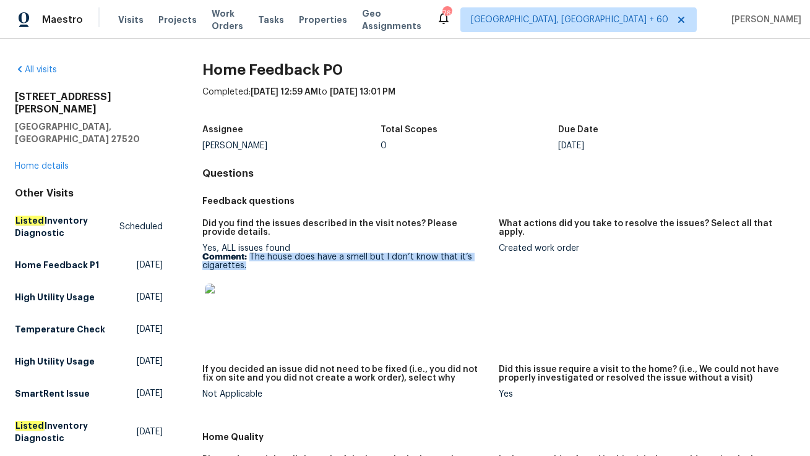
drag, startPoint x: 249, startPoint y: 257, endPoint x: 278, endPoint y: 266, distance: 30.5
click at [278, 266] on p "Comment: The house does have a smell but I don’t know that it’s cigarettes." at bounding box center [345, 261] width 286 height 17
copy p "The house does have a smell but I don’t know that it’s cigarettes."
click at [48, 162] on link "Home details" at bounding box center [42, 166] width 54 height 9
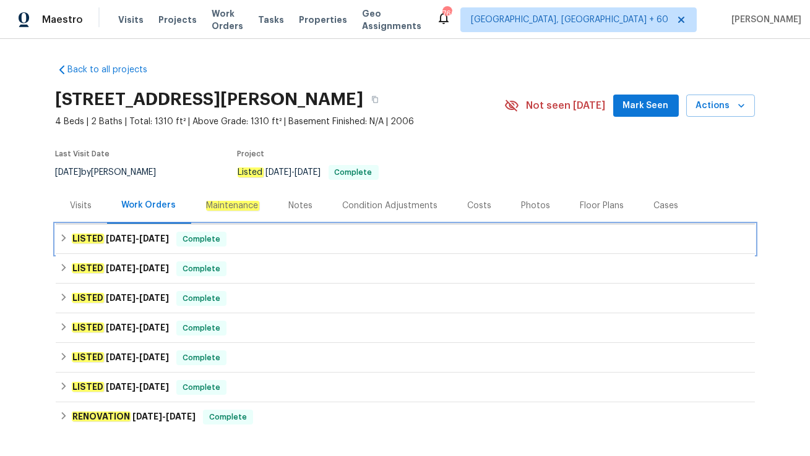
click at [236, 238] on div "LISTED 8/20/25 - 8/26/25 Complete" at bounding box center [404, 239] width 691 height 15
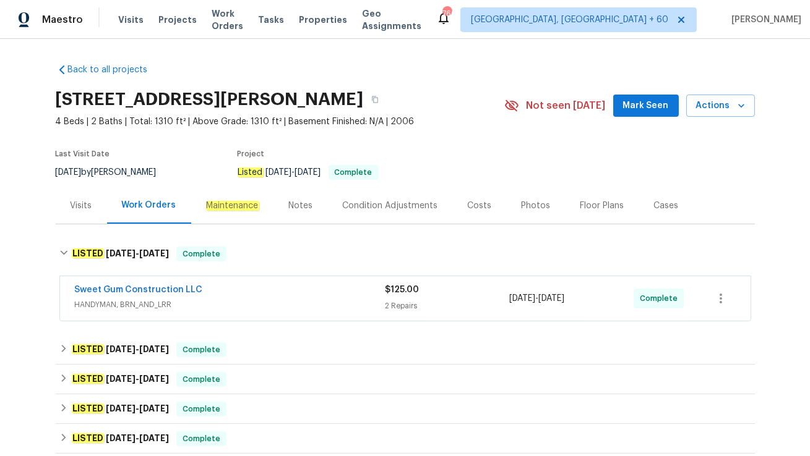
click at [236, 303] on span "HANDYMAN, BRN_AND_LRR" at bounding box center [230, 305] width 310 height 12
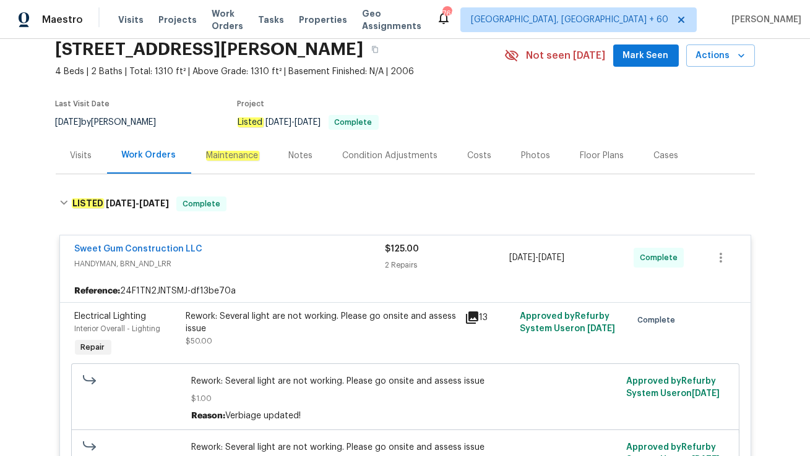
scroll to position [62, 0]
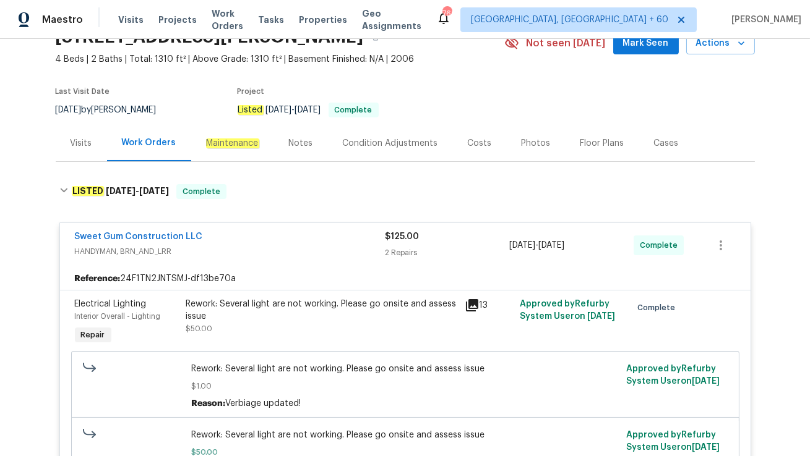
click at [75, 148] on div "Visits" at bounding box center [81, 143] width 51 height 36
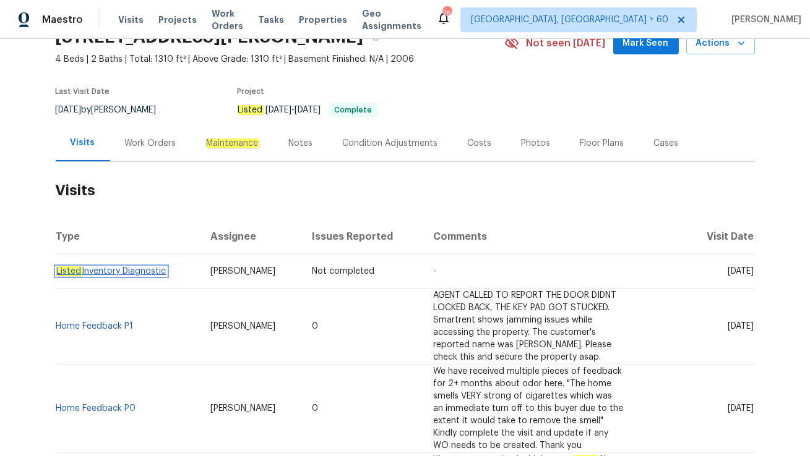
click at [108, 269] on link "Listed Inventory Diagnostic" at bounding box center [111, 271] width 110 height 9
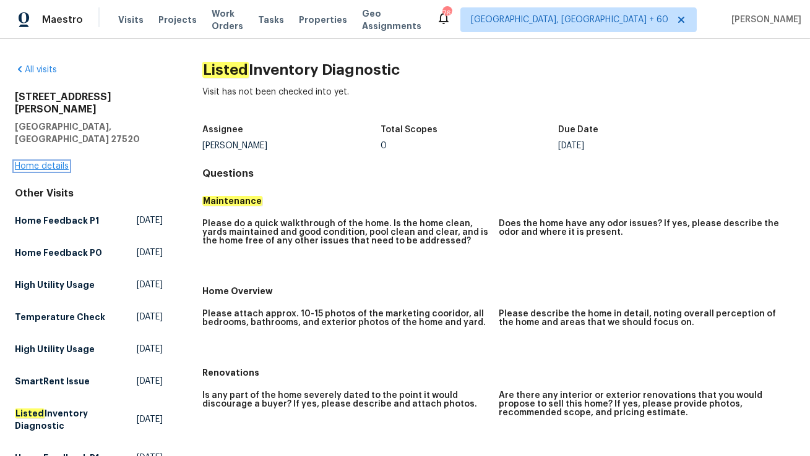
click at [30, 162] on link "Home details" at bounding box center [42, 166] width 54 height 9
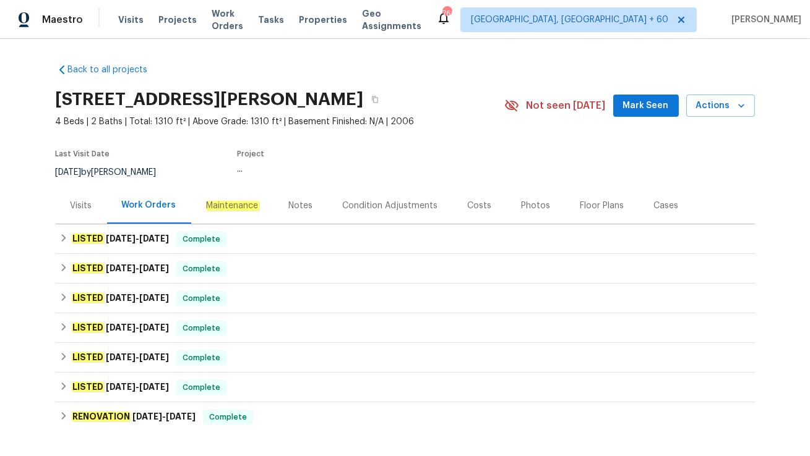
click at [71, 202] on div "Visits" at bounding box center [82, 206] width 22 height 12
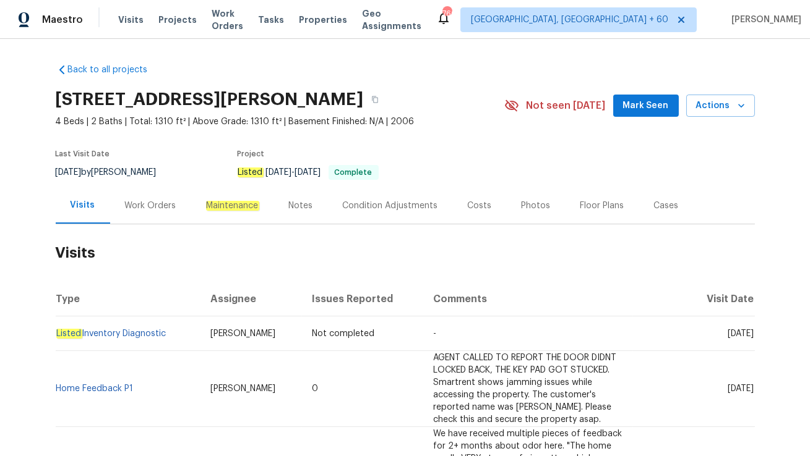
click at [155, 207] on div "Work Orders" at bounding box center [150, 206] width 51 height 12
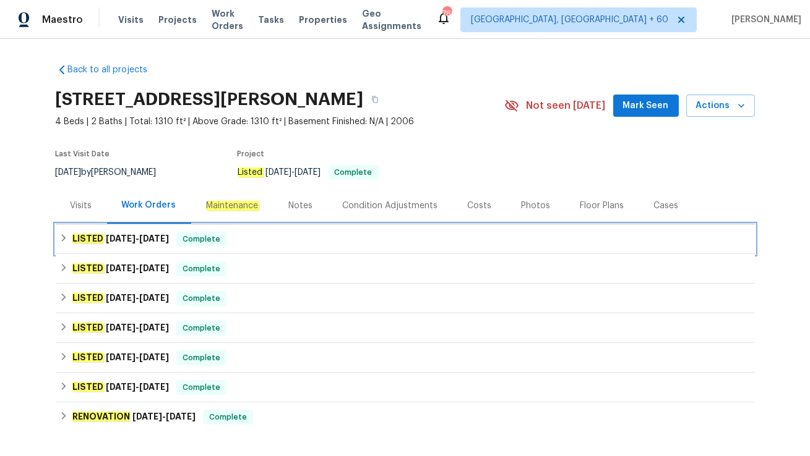
click at [194, 248] on div "LISTED 8/20/25 - 8/26/25 Complete" at bounding box center [405, 240] width 699 height 30
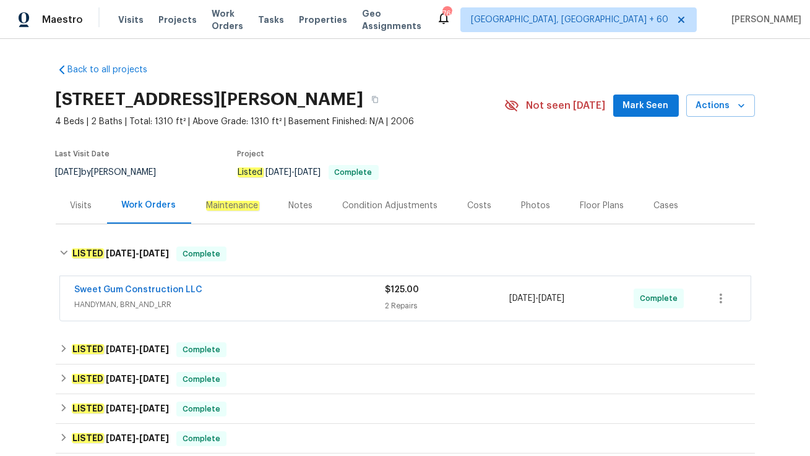
click at [203, 298] on div "Sweet Gum Construction LLC" at bounding box center [230, 291] width 310 height 15
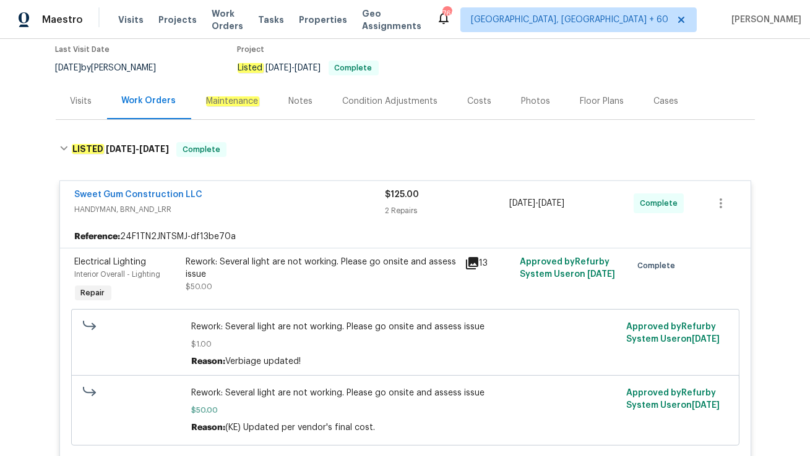
scroll to position [23, 0]
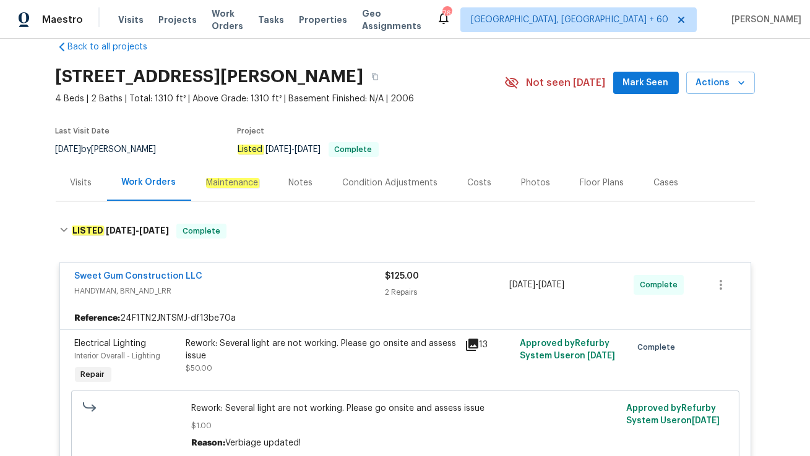
click at [93, 193] on div "Visits" at bounding box center [81, 183] width 51 height 36
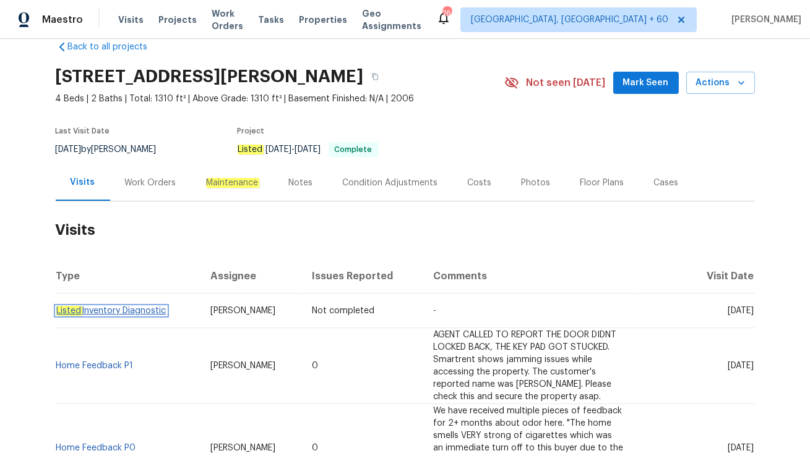
click at [108, 309] on link "Listed Inventory Diagnostic" at bounding box center [111, 311] width 110 height 9
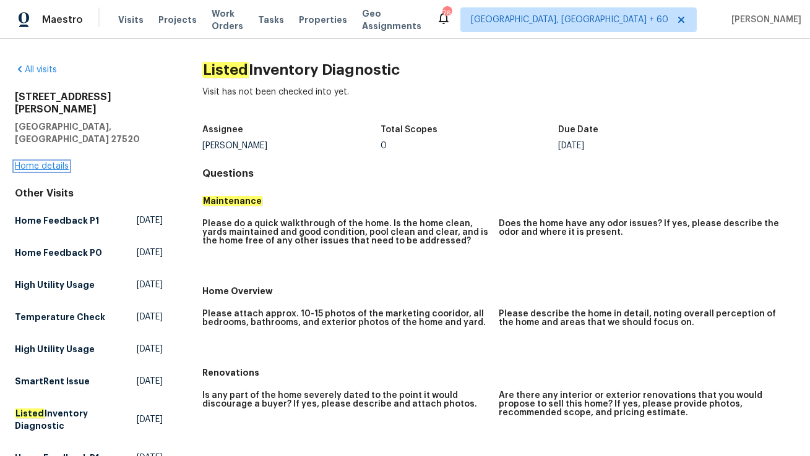
click at [27, 162] on link "Home details" at bounding box center [42, 166] width 54 height 9
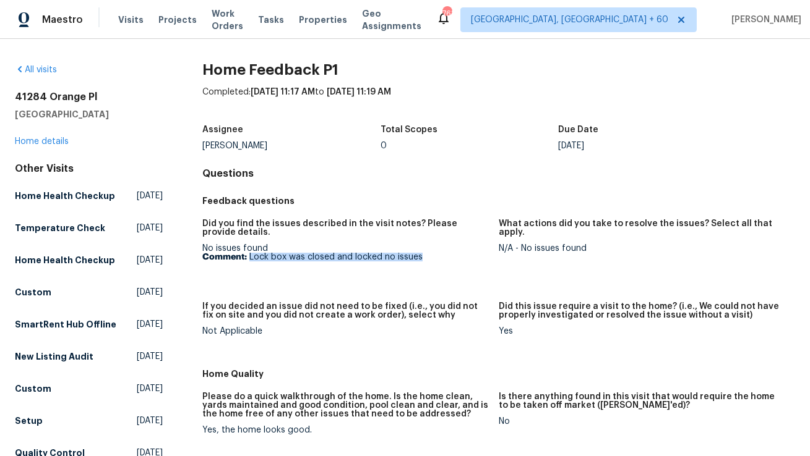
drag, startPoint x: 249, startPoint y: 257, endPoint x: 430, endPoint y: 257, distance: 181.8
click at [430, 257] on p "Comment: Lock box was closed and locked no issues" at bounding box center [345, 257] width 286 height 9
copy p "Lock box was closed and locked no issues"
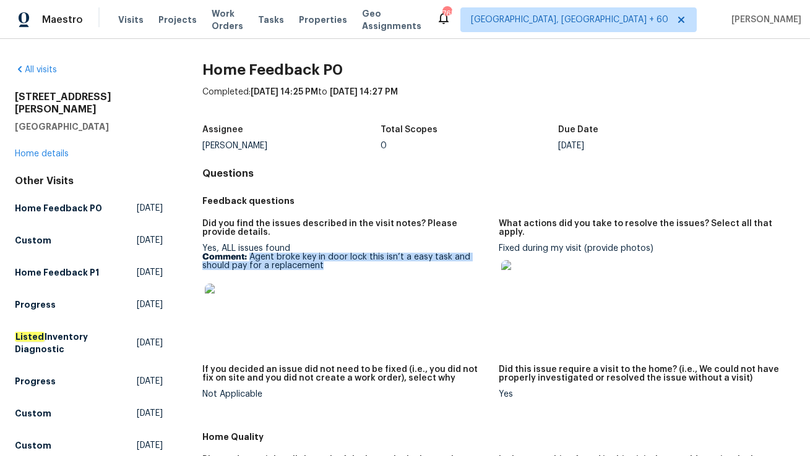
drag, startPoint x: 249, startPoint y: 257, endPoint x: 349, endPoint y: 265, distance: 100.0
click at [349, 265] on p "Comment: Agent broke key in door lock this isn’t a easy task and should pay for…" at bounding box center [345, 261] width 286 height 17
copy p "Agent broke key in door lock this isn’t a easy task and should pay for a replac…"
click at [53, 150] on link "Home details" at bounding box center [42, 154] width 54 height 9
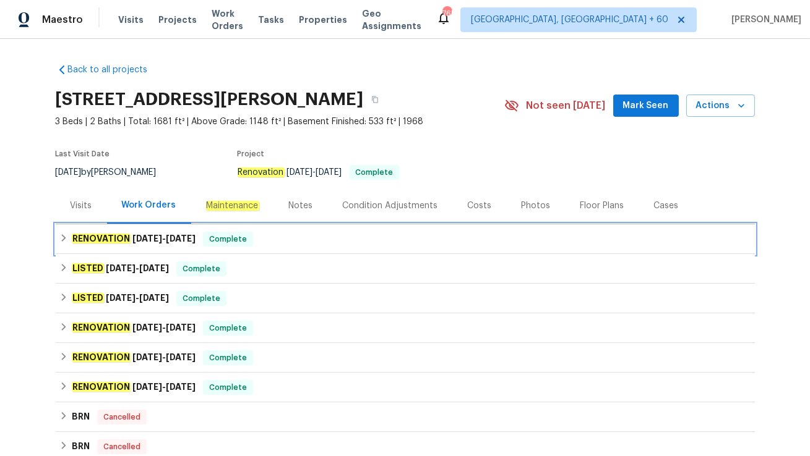
click at [283, 243] on div "RENOVATION 8/19/25 - 8/22/25 Complete" at bounding box center [404, 239] width 691 height 15
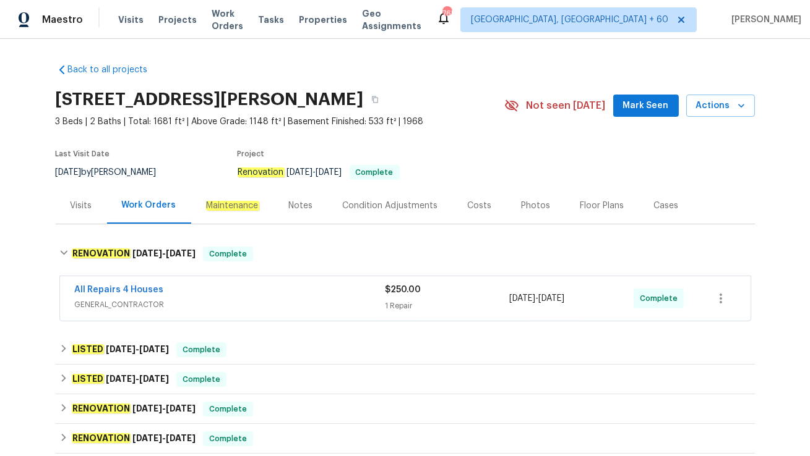
click at [262, 292] on div "All Repairs 4 Houses" at bounding box center [230, 291] width 310 height 15
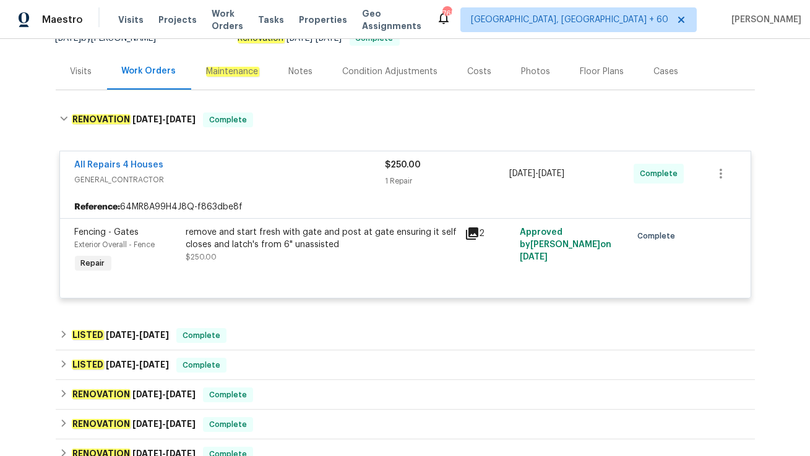
scroll to position [136, 0]
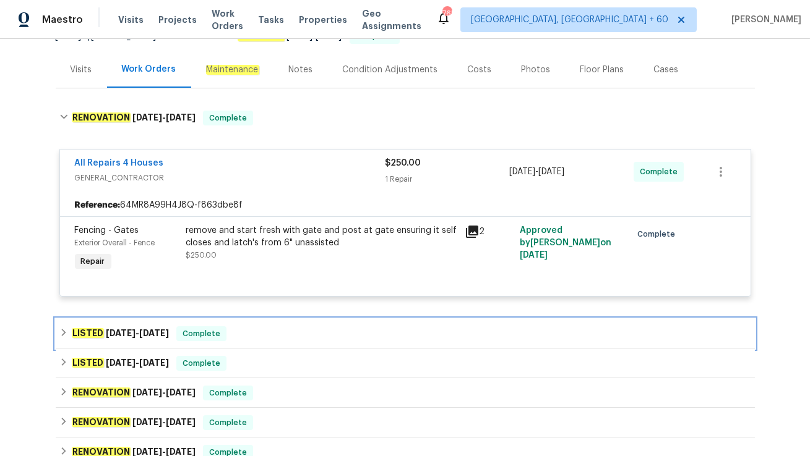
click at [254, 335] on div "LISTED 8/11/25 - 8/18/25 Complete" at bounding box center [404, 334] width 691 height 15
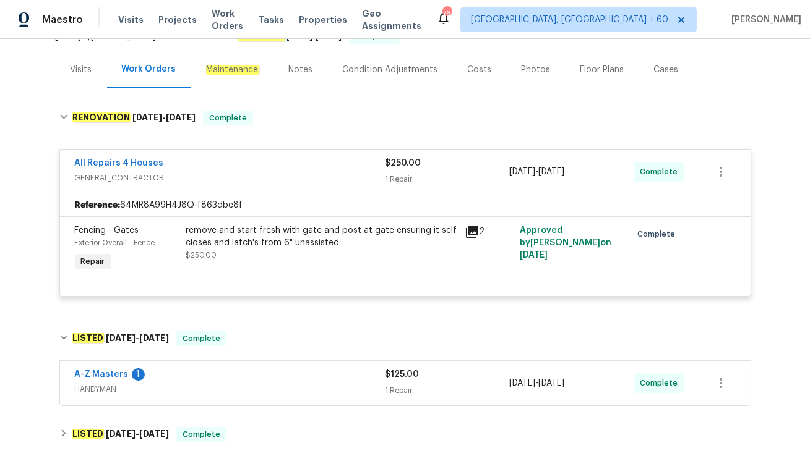
click at [263, 387] on span "HANDYMAN" at bounding box center [230, 389] width 310 height 12
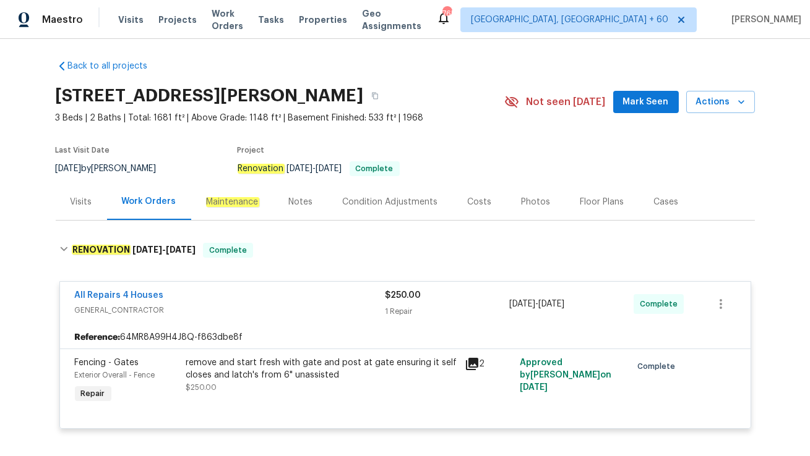
scroll to position [0, 0]
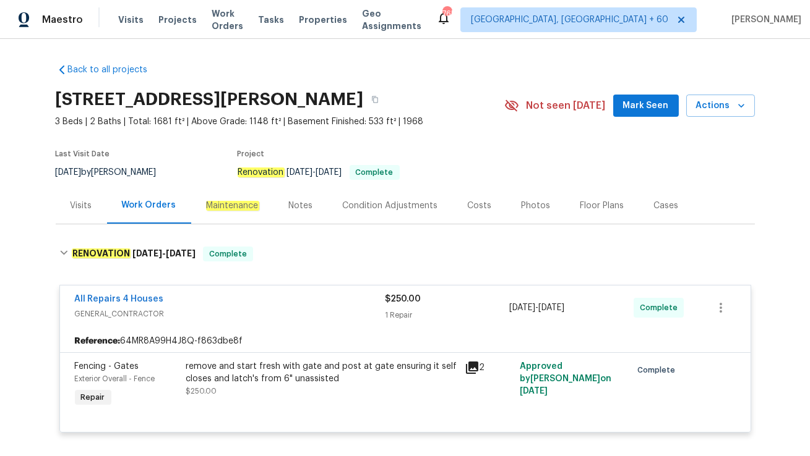
click at [78, 210] on div "Visits" at bounding box center [82, 206] width 22 height 12
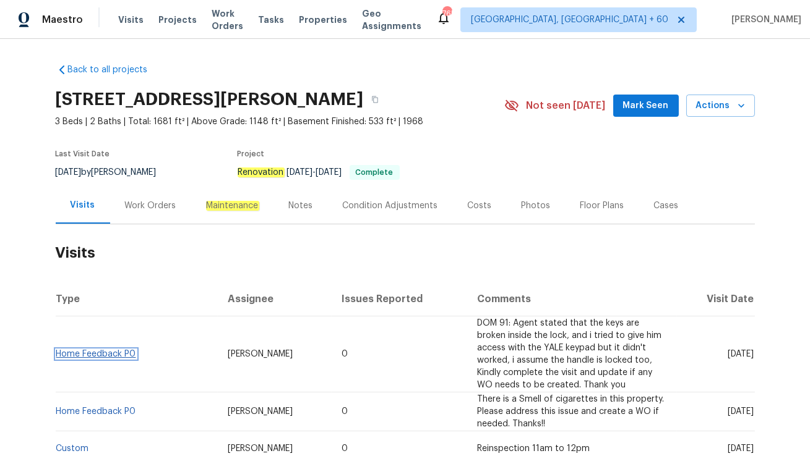
click at [92, 352] on link "Home Feedback P0" at bounding box center [96, 354] width 80 height 9
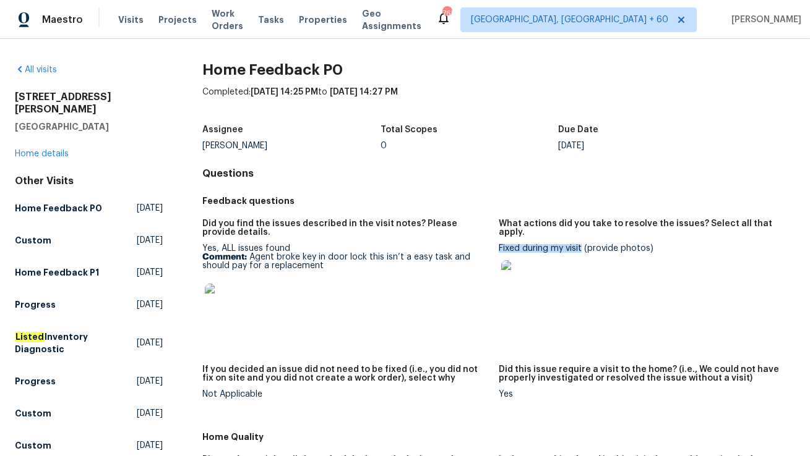
drag, startPoint x: 500, startPoint y: 241, endPoint x: 582, endPoint y: 240, distance: 82.3
click at [582, 244] on div "Fixed during my visit (provide photos)" at bounding box center [642, 275] width 286 height 63
copy div "Fixed during my visit"
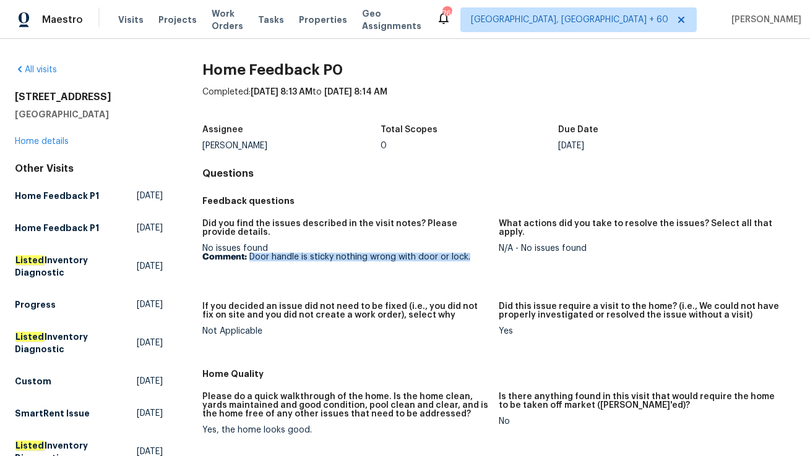
drag, startPoint x: 249, startPoint y: 259, endPoint x: 476, endPoint y: 263, distance: 227.0
click at [476, 263] on figure "Did you find the issues described in the visit notes? Please provide details. N…" at bounding box center [350, 254] width 296 height 68
copy p "Door handle is sticky nothing wrong with door or lock."
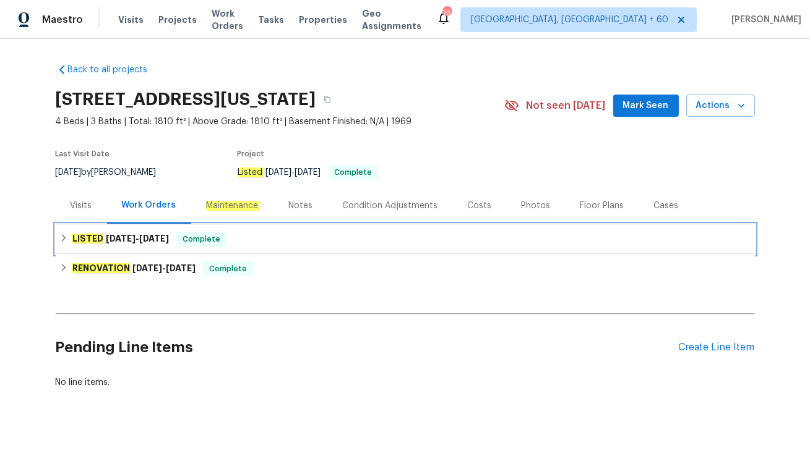
click at [207, 241] on span "Complete" at bounding box center [202, 239] width 48 height 12
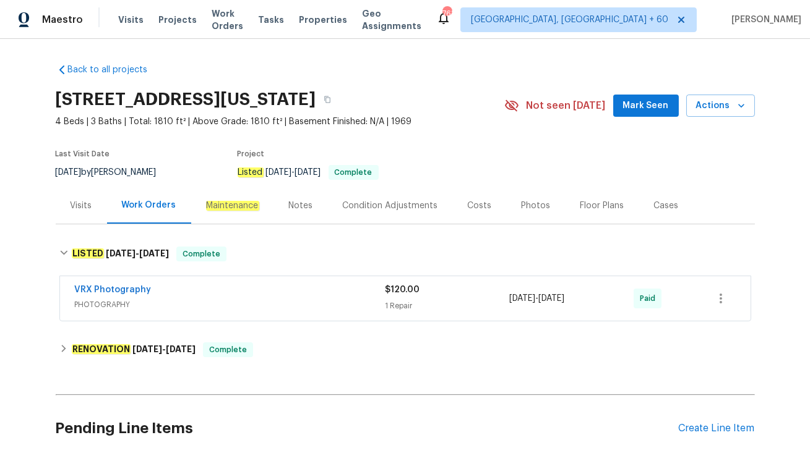
click at [218, 288] on div "VRX Photography" at bounding box center [230, 291] width 310 height 15
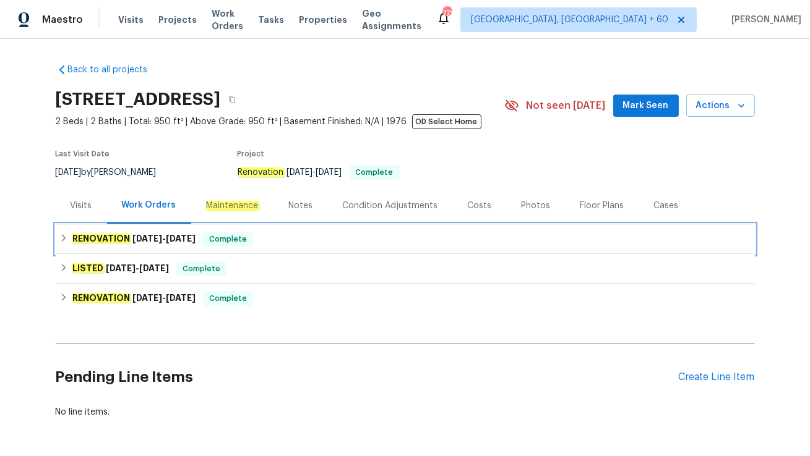
click at [255, 231] on div "RENOVATION [DATE] - [DATE] Complete" at bounding box center [405, 240] width 699 height 30
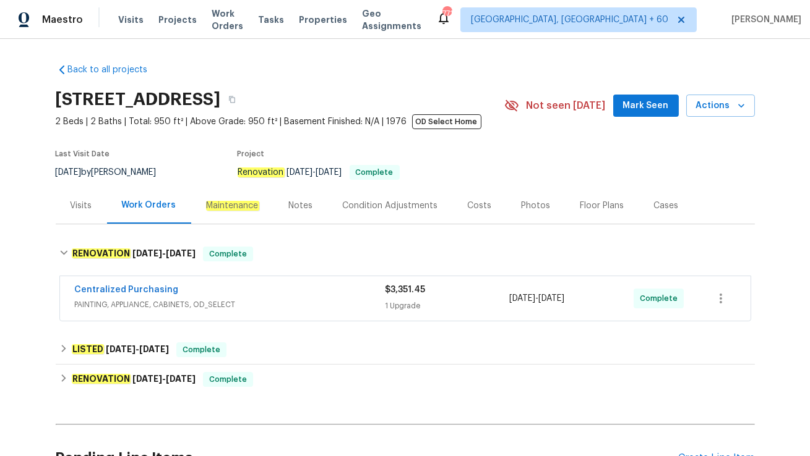
click at [242, 298] on div "Centralized Purchasing" at bounding box center [230, 291] width 310 height 15
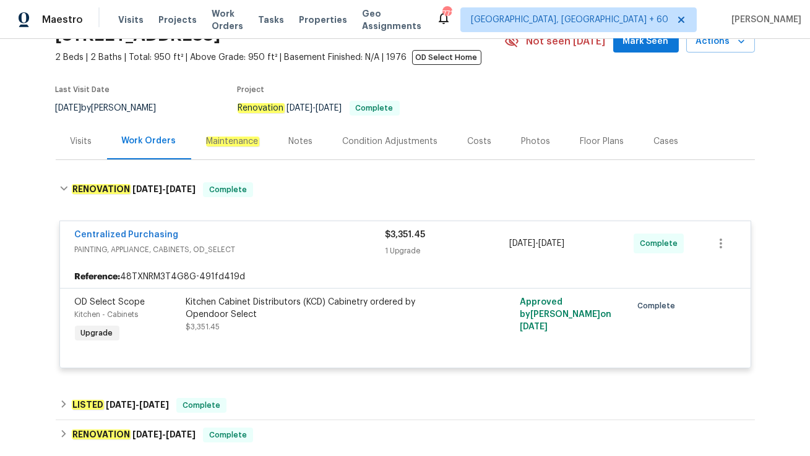
scroll to position [67, 0]
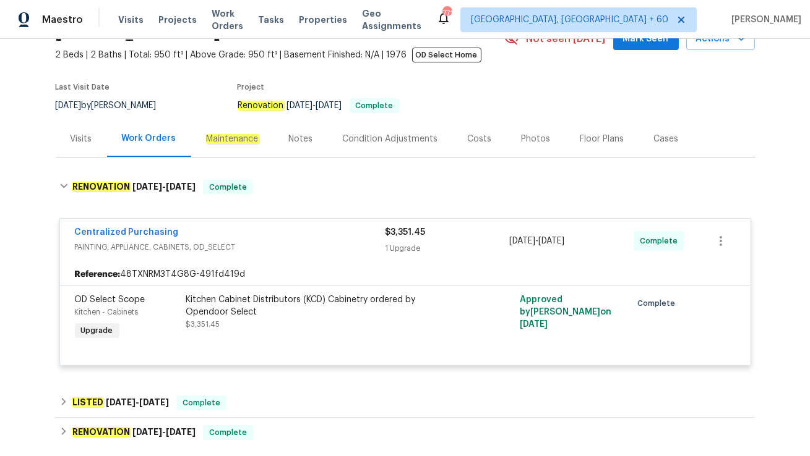
click at [81, 155] on div "Visits" at bounding box center [81, 139] width 51 height 36
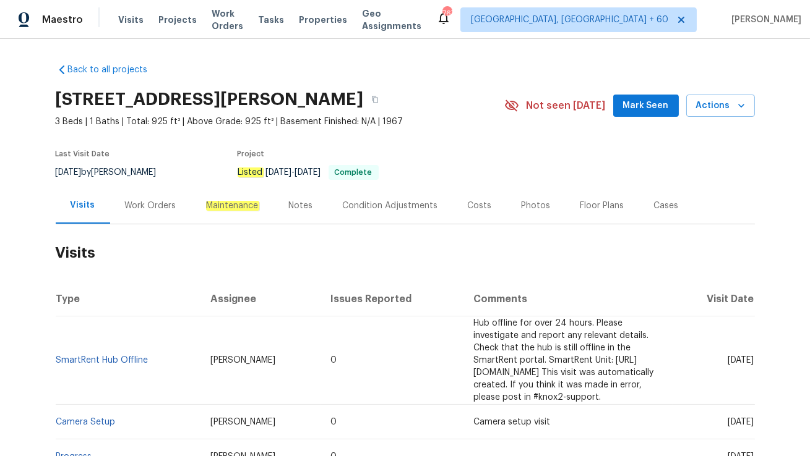
scroll to position [87, 0]
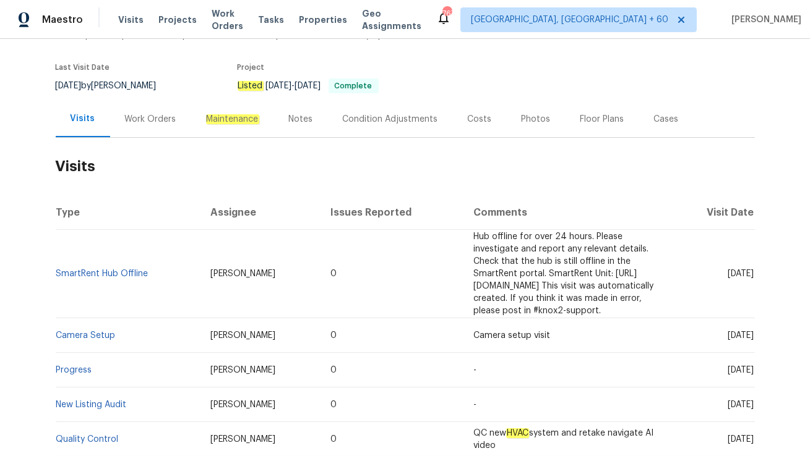
click at [160, 116] on div "Work Orders" at bounding box center [150, 119] width 51 height 12
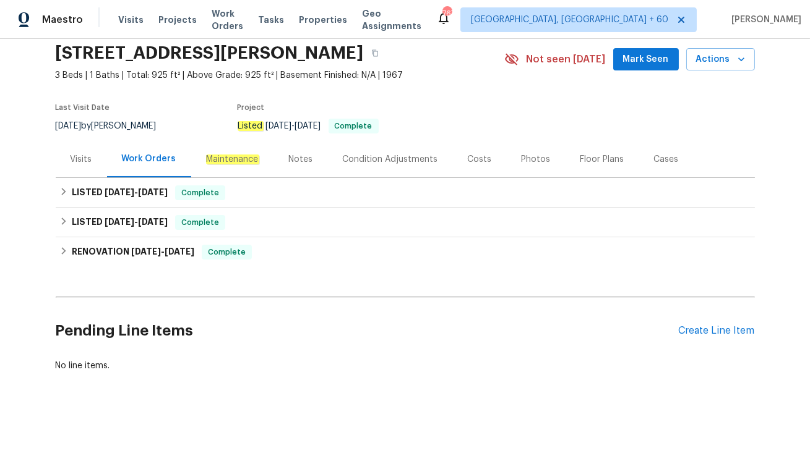
scroll to position [46, 0]
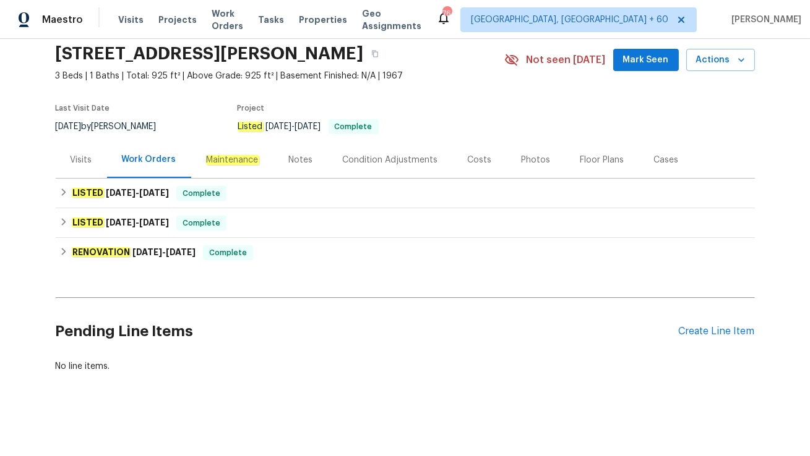
click at [93, 160] on div "Visits" at bounding box center [81, 160] width 51 height 36
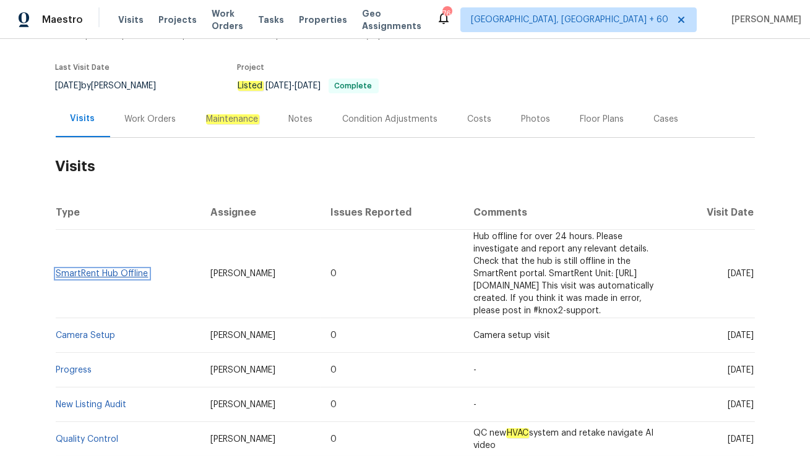
click at [95, 270] on link "SmartRent Hub Offline" at bounding box center [102, 274] width 92 height 9
